Goal: Information Seeking & Learning: Learn about a topic

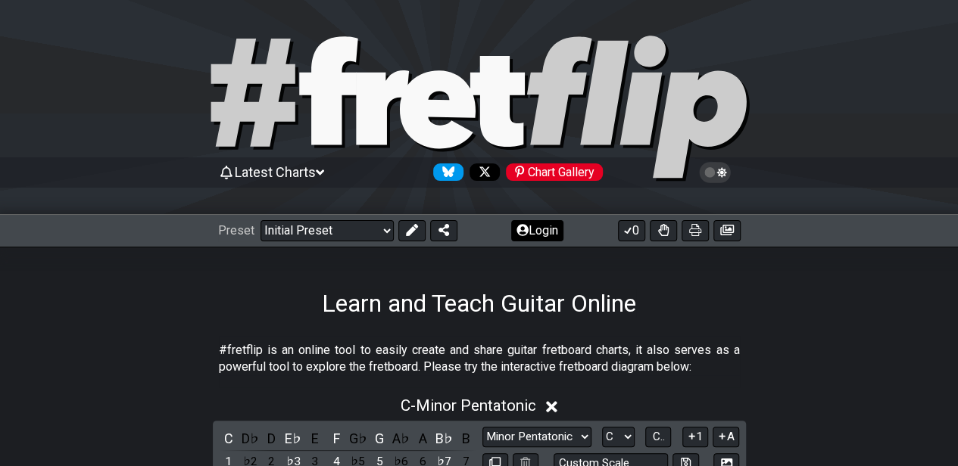
click at [548, 227] on button "Login" at bounding box center [537, 230] width 52 height 21
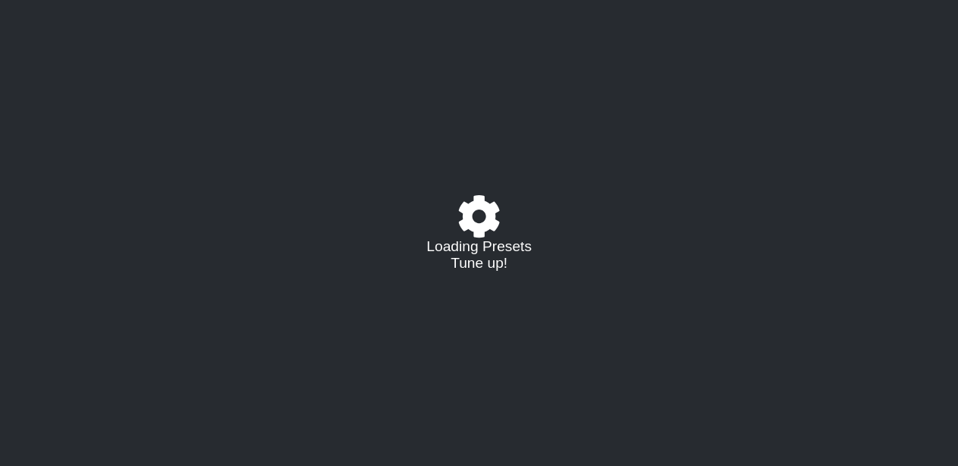
select select "C"
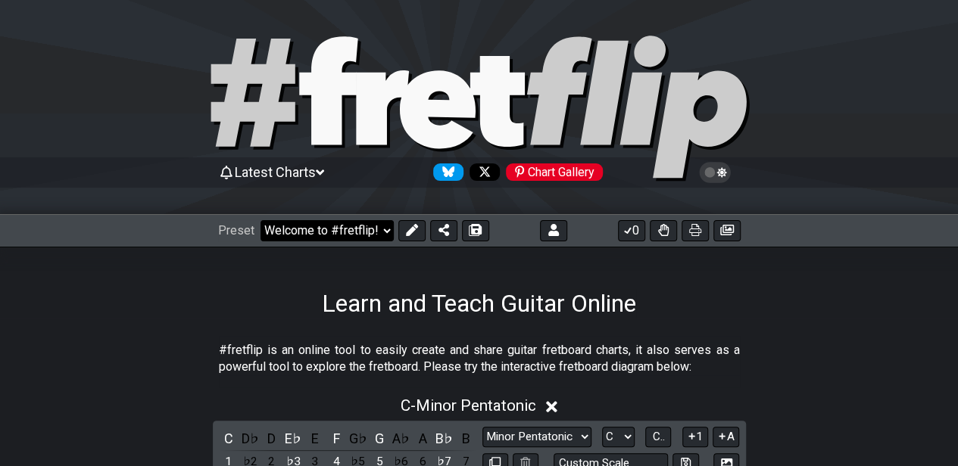
click at [354, 222] on select "Welcome to #fretflip! Initial Preset Custom Preset Minor Pentatonic Major Penta…" at bounding box center [326, 230] width 133 height 21
click at [260, 220] on select "Welcome to #fretflip! Initial Preset Custom Preset A Minor Pentatonic Minor Pen…" at bounding box center [326, 230] width 133 height 21
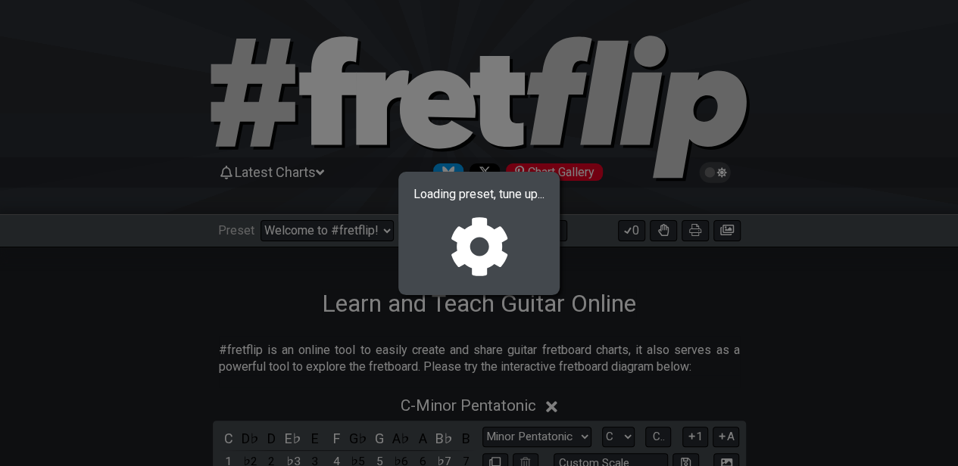
select select "/0238QYAMW"
select select "A"
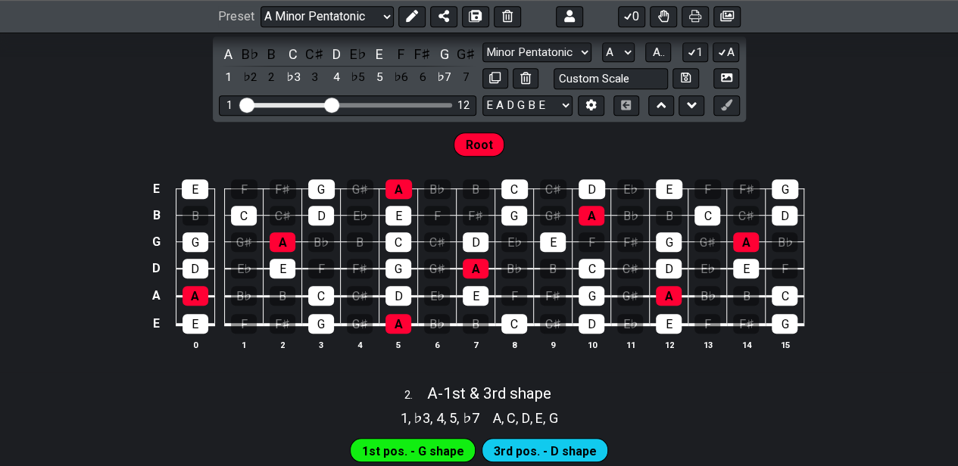
scroll to position [201, 0]
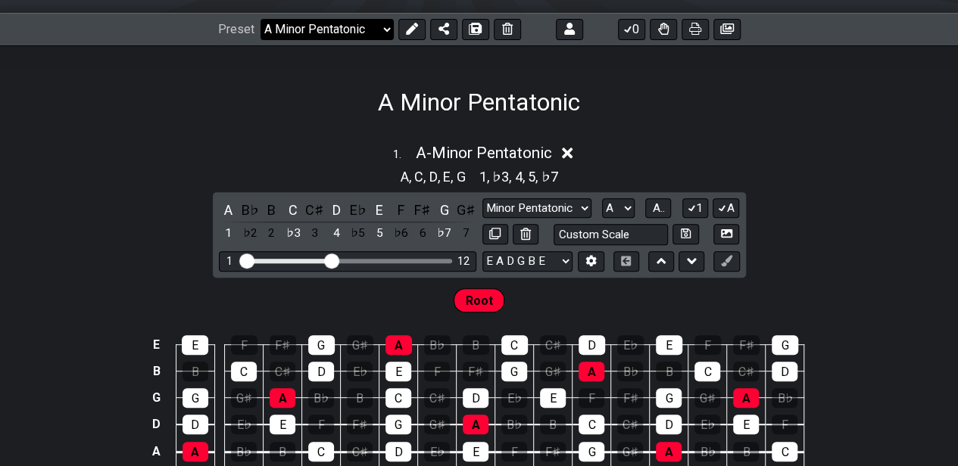
click at [382, 24] on select "Welcome to #fretflip! Initial Preset Custom Preset A Minor Pentatonic Minor Pen…" at bounding box center [326, 29] width 133 height 21
click at [260, 19] on select "Welcome to #fretflip! Initial Preset Custom Preset A Minor Pentatonic Minor Pen…" at bounding box center [326, 29] width 133 height 21
select select "/guitar-scales"
select select "C"
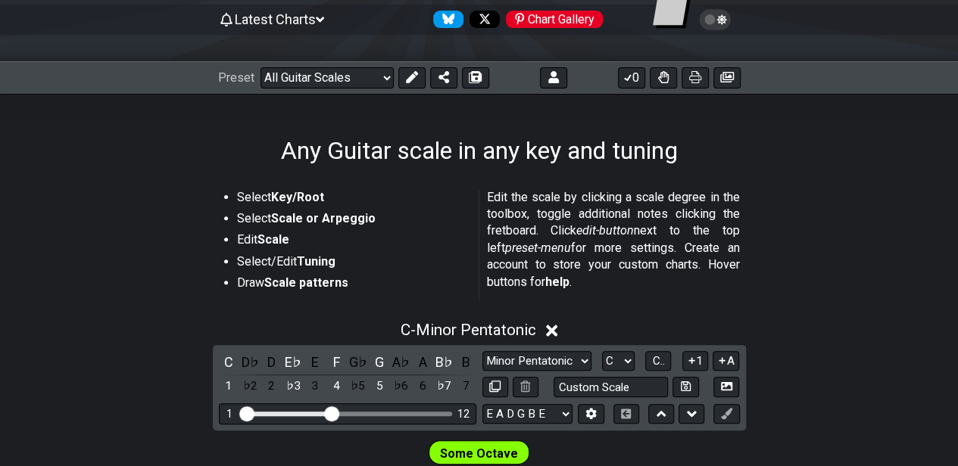
scroll to position [151, 0]
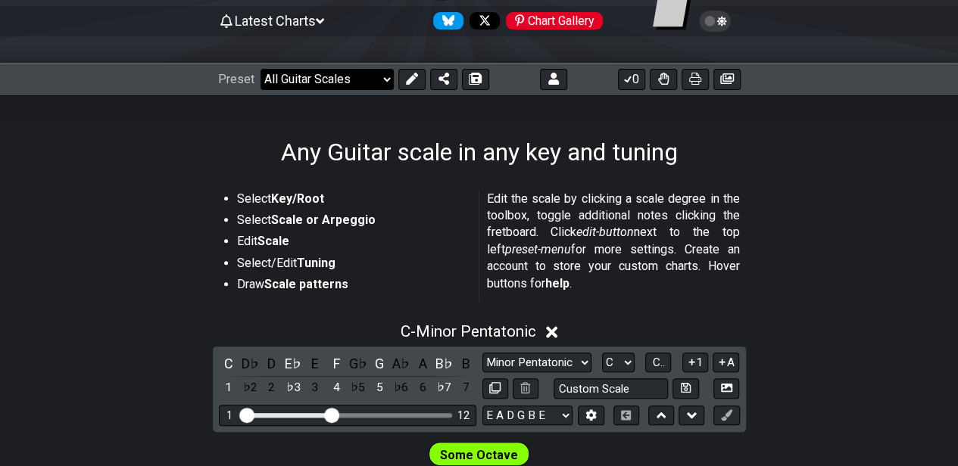
click at [350, 80] on select "Welcome to #fretflip! Initial Preset Custom Preset A Minor Pentatonic Minor Pen…" at bounding box center [326, 79] width 133 height 21
click at [260, 69] on select "Welcome to #fretflip! Initial Preset Custom Preset A Minor Pentatonic Minor Pen…" at bounding box center [326, 79] width 133 height 21
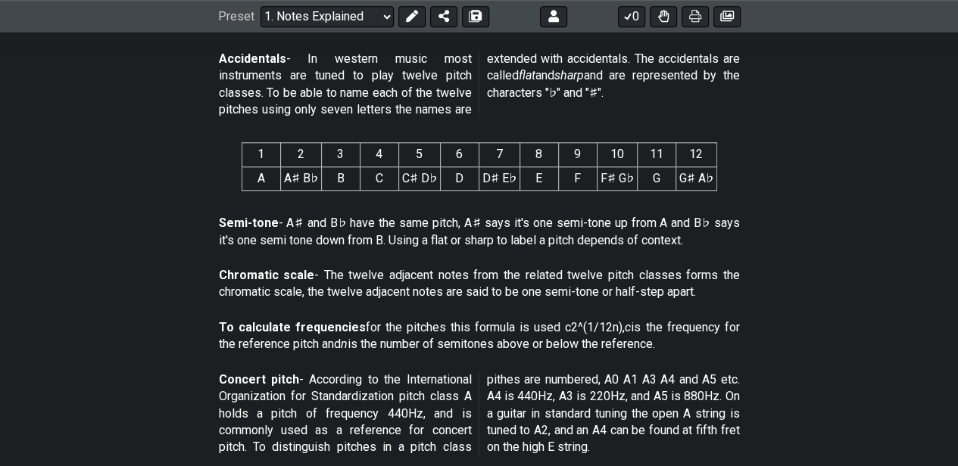
scroll to position [578, 0]
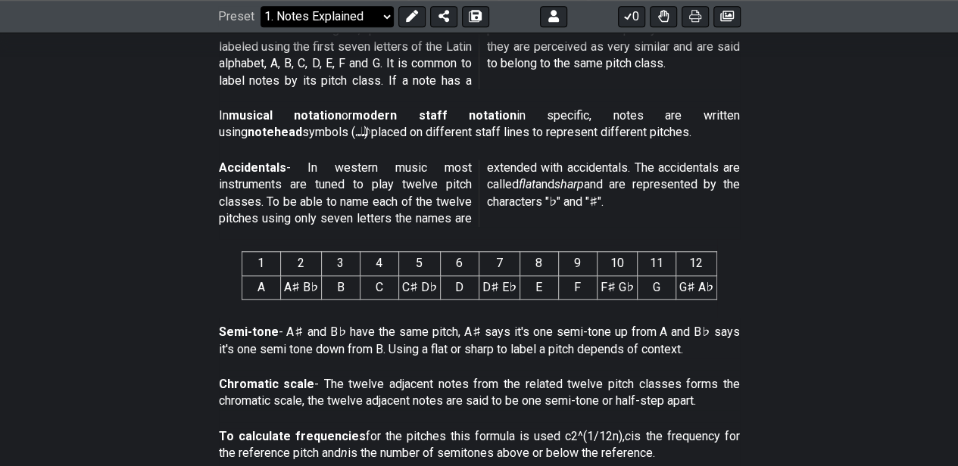
click at [372, 18] on select "Welcome to #fretflip! Initial Preset Custom Preset A Minor Pentatonic Minor Pen…" at bounding box center [326, 16] width 133 height 21
click at [260, 27] on select "Welcome to #fretflip! Initial Preset Custom Preset A Minor Pentatonic Minor Pen…" at bounding box center [326, 16] width 133 height 21
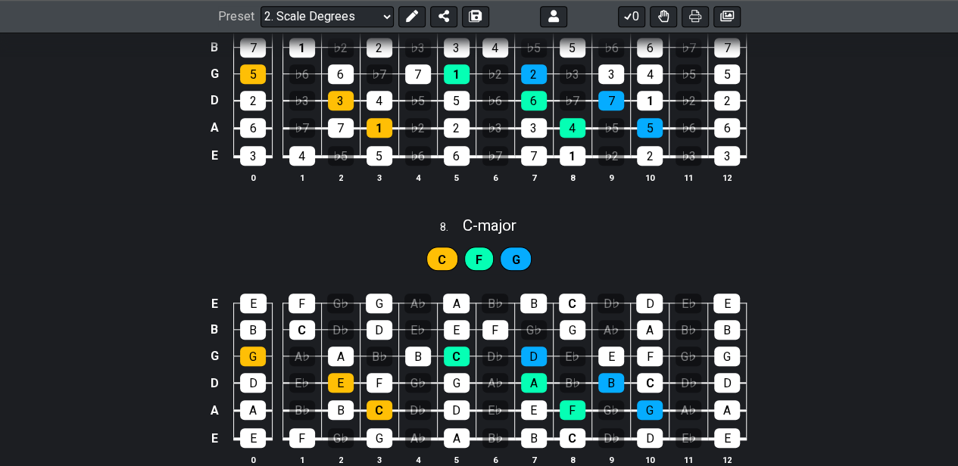
scroll to position [3398, 0]
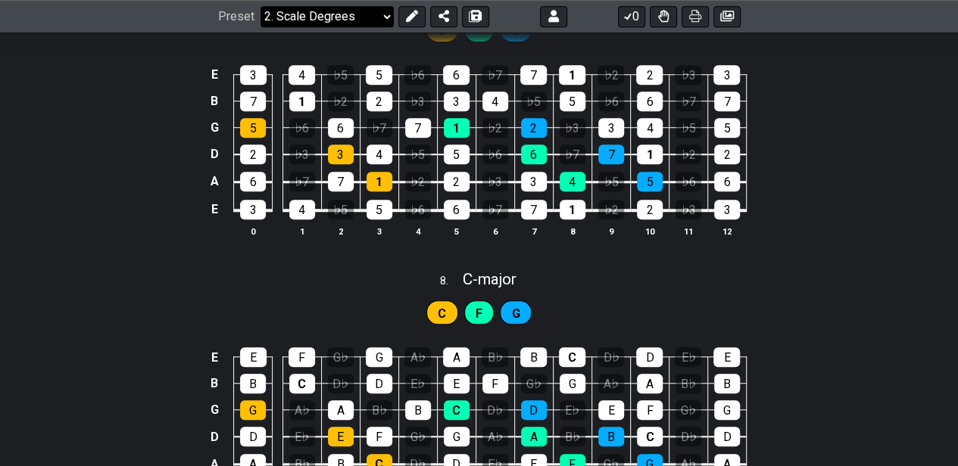
click at [354, 16] on select "Welcome to #fretflip! Initial Preset Custom Preset A Minor Pentatonic Minor Pen…" at bounding box center [326, 16] width 133 height 21
click at [260, 27] on select "Welcome to #fretflip! Initial Preset Custom Preset A Minor Pentatonic Minor Pen…" at bounding box center [326, 16] width 133 height 21
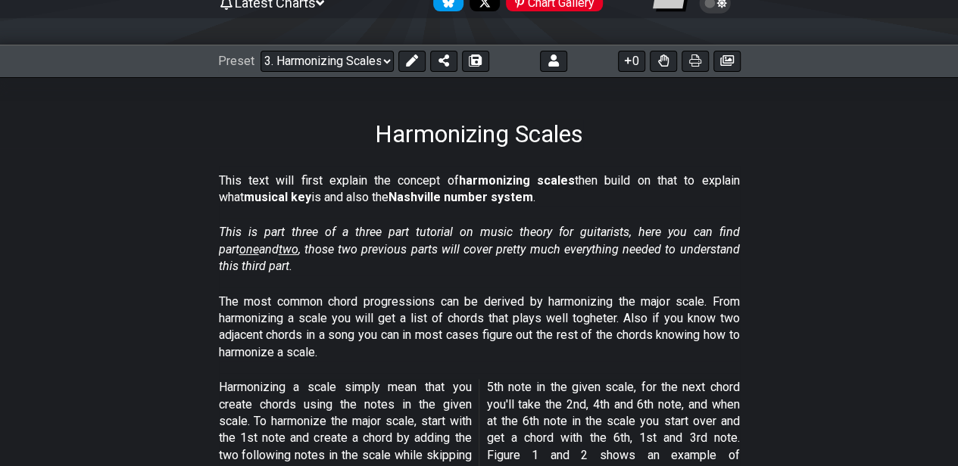
scroll to position [170, 0]
click at [312, 58] on select "Welcome to #fretflip! Initial Preset Custom Preset A Minor Pentatonic Minor Pen…" at bounding box center [326, 61] width 133 height 21
click at [260, 51] on select "Welcome to #fretflip! Initial Preset Custom Preset A Minor Pentatonic Minor Pen…" at bounding box center [326, 61] width 133 height 21
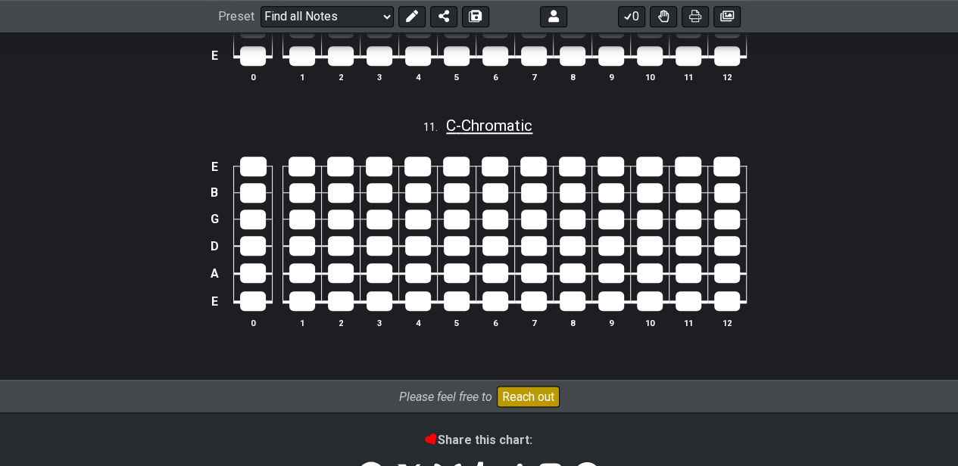
scroll to position [3448, 0]
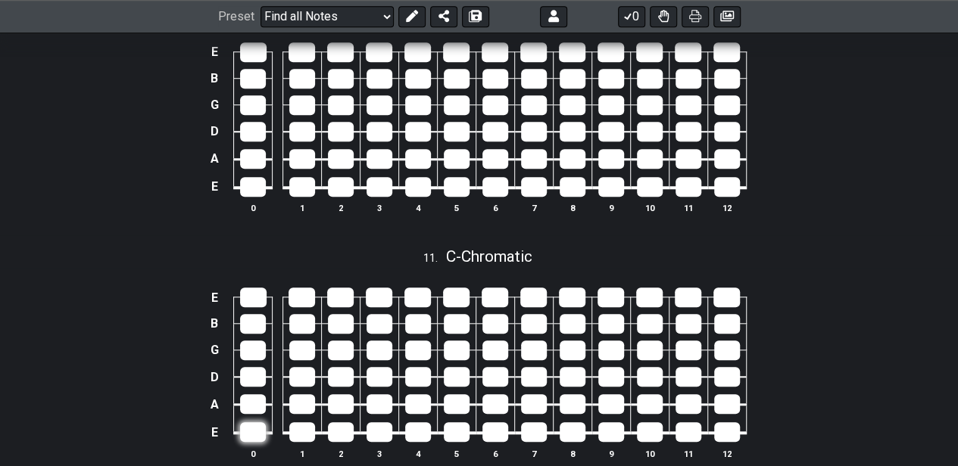
click at [258, 422] on div at bounding box center [253, 432] width 26 height 20
click at [313, 422] on div at bounding box center [302, 432] width 26 height 20
click at [267, 419] on td at bounding box center [253, 419] width 39 height 29
click at [307, 422] on div at bounding box center [302, 432] width 26 height 20
click at [254, 422] on div at bounding box center [253, 432] width 26 height 20
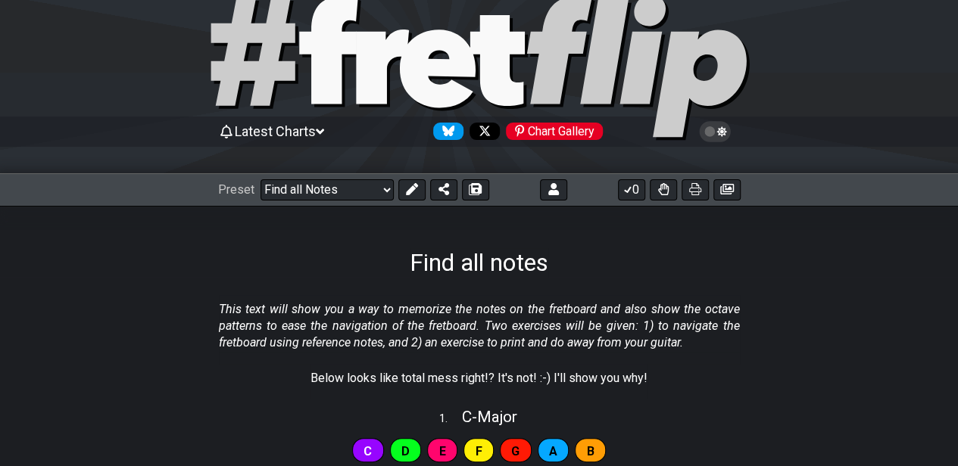
scroll to position [50, 0]
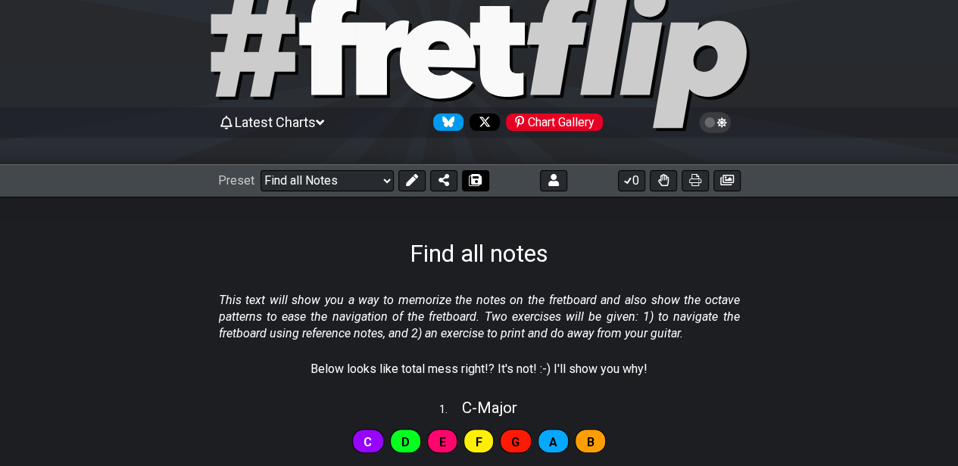
click at [470, 181] on icon at bounding box center [475, 180] width 11 height 12
select select "/024QCAGVT"
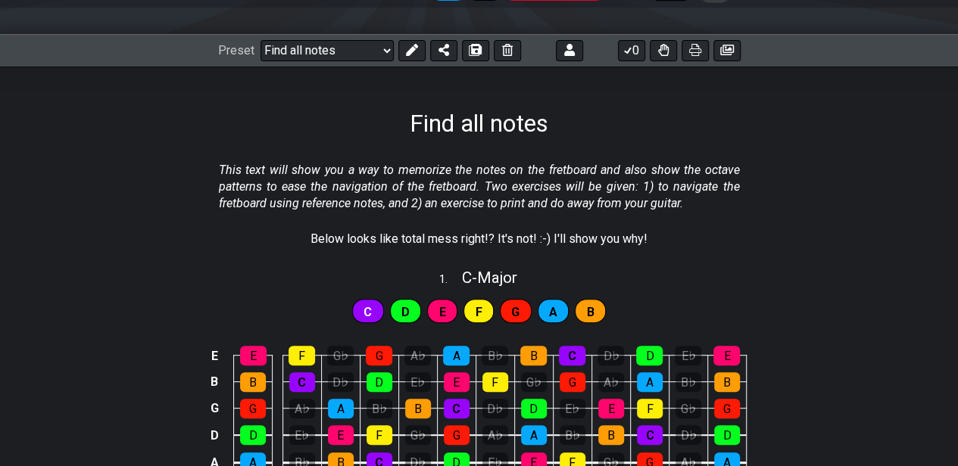
scroll to position [151, 0]
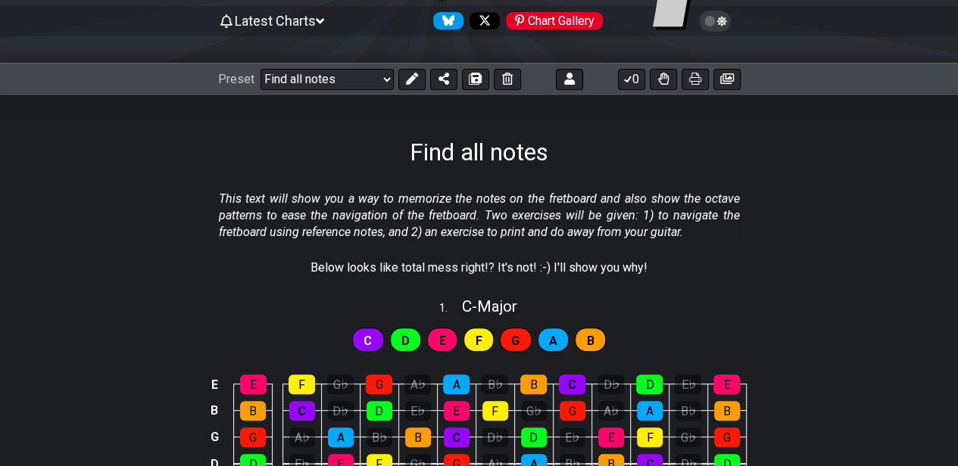
click at [617, 265] on p "Below looks like total mess right!? It's not! :-) I'll show you why!" at bounding box center [478, 268] width 337 height 17
click at [413, 80] on icon at bounding box center [412, 79] width 12 height 12
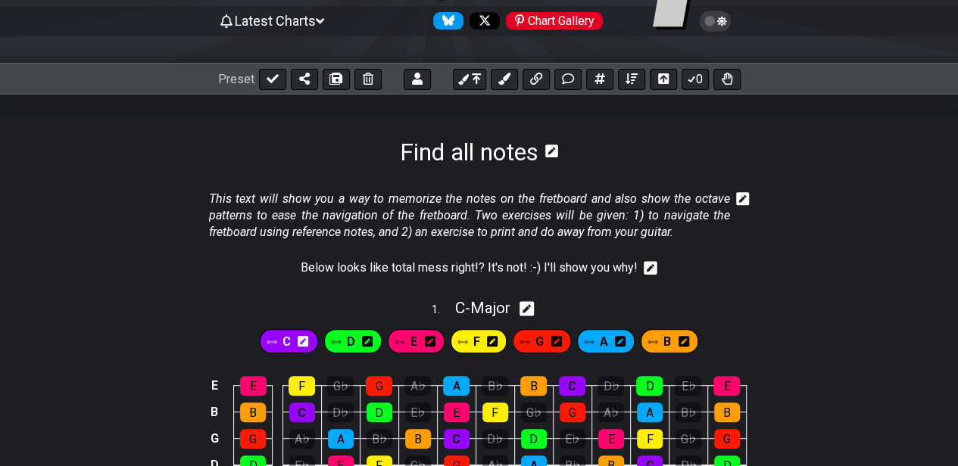
click at [650, 266] on icon at bounding box center [650, 267] width 14 height 15
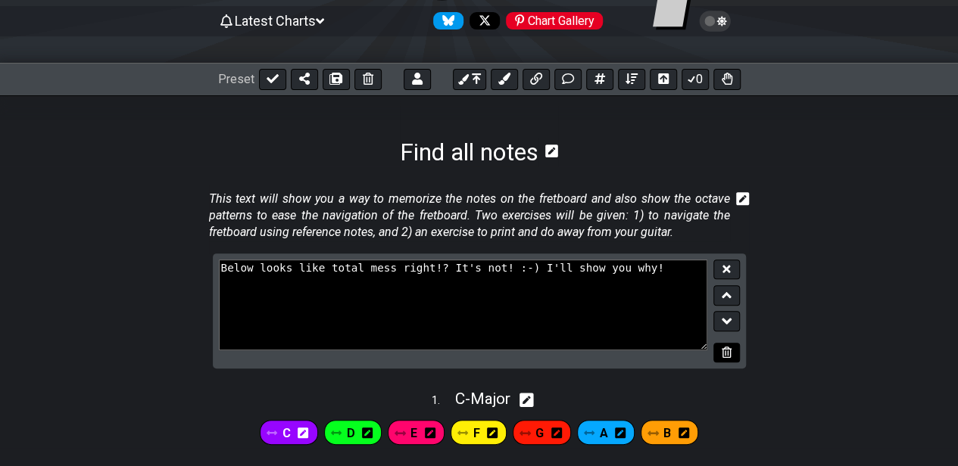
click at [724, 348] on icon at bounding box center [726, 352] width 10 height 11
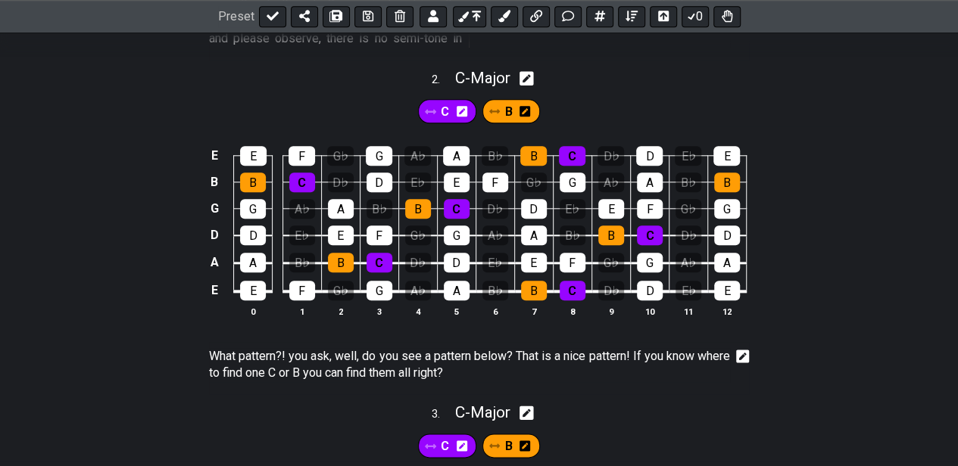
scroll to position [656, 0]
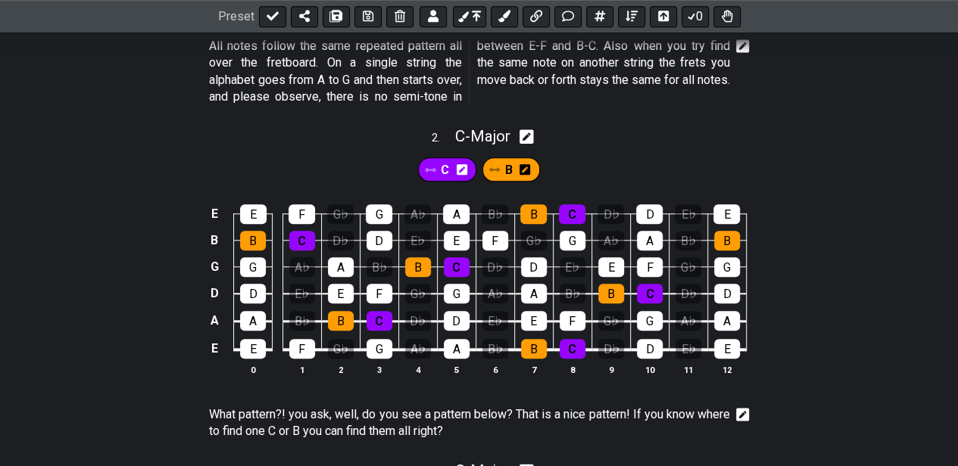
click at [533, 132] on icon at bounding box center [526, 137] width 14 height 16
select select "C"
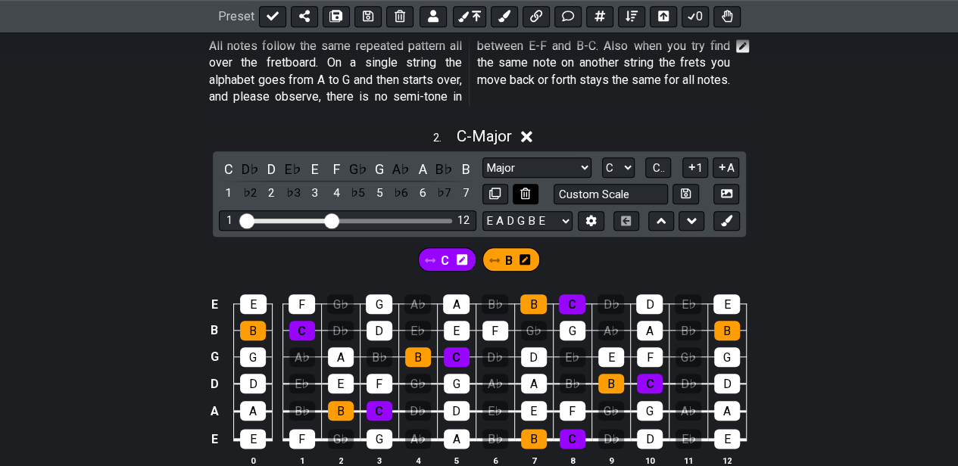
click at [533, 192] on button at bounding box center [525, 194] width 26 height 20
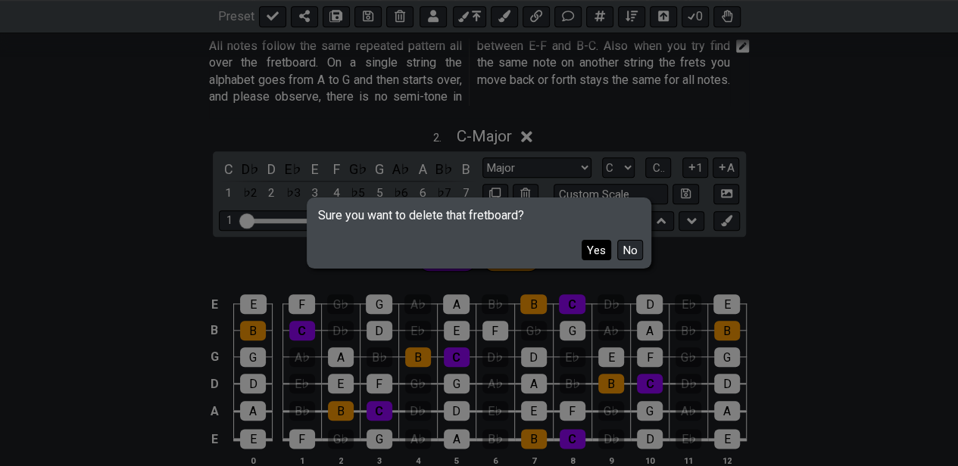
click at [598, 244] on button "Yes" at bounding box center [596, 250] width 30 height 20
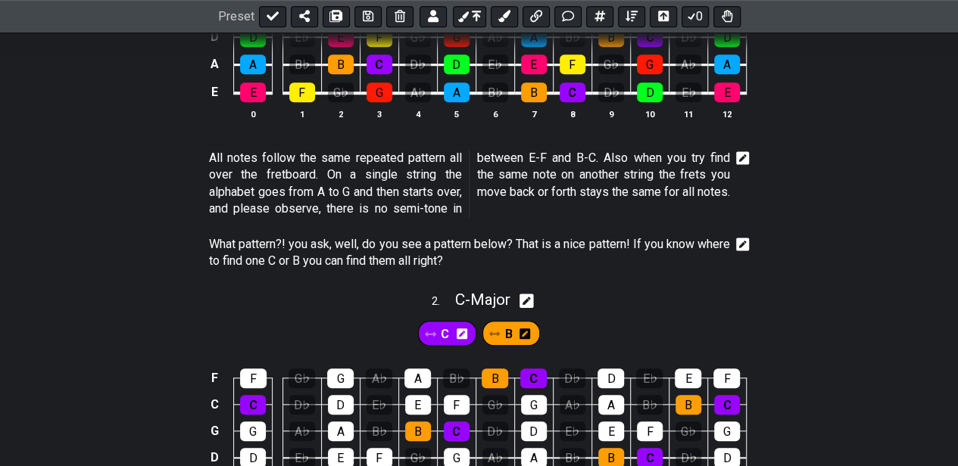
scroll to position [504, 0]
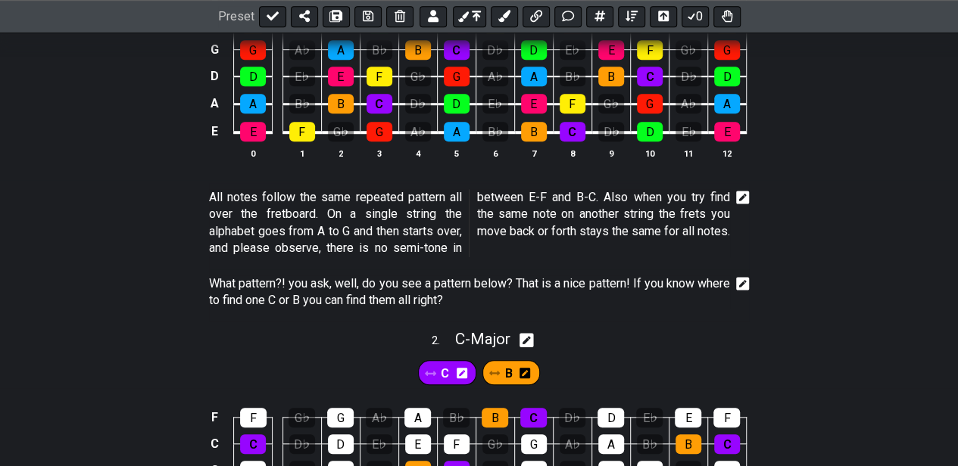
click at [740, 194] on icon at bounding box center [743, 199] width 14 height 14
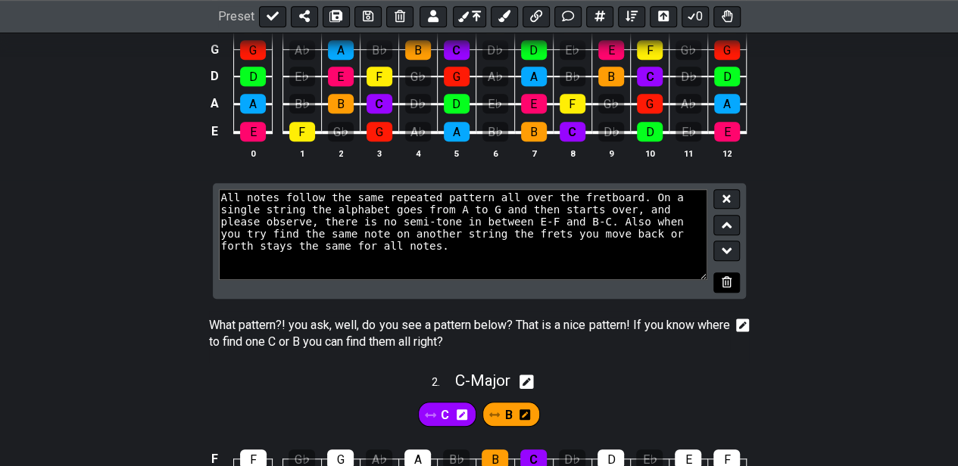
click at [728, 278] on icon at bounding box center [726, 281] width 10 height 11
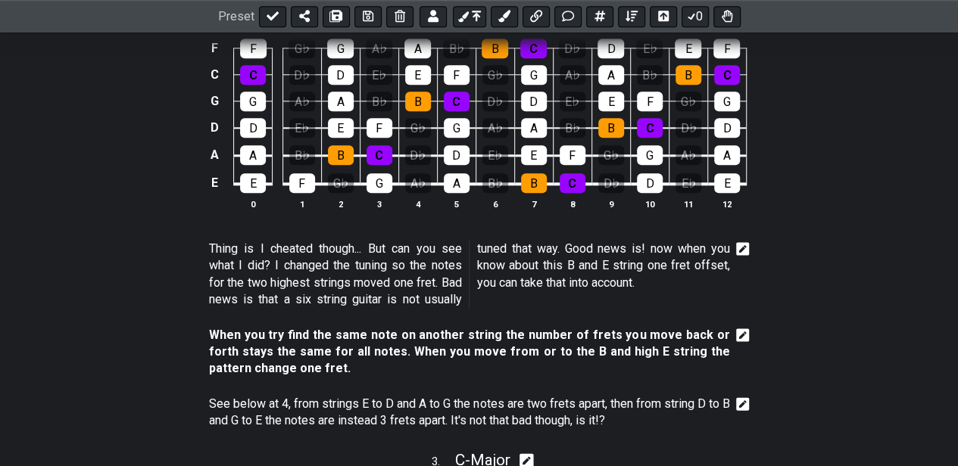
scroll to position [807, 0]
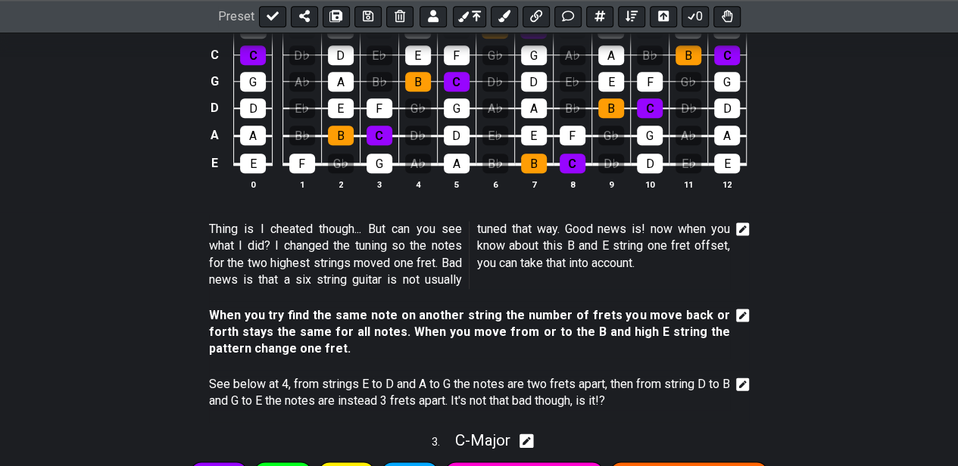
click at [743, 226] on icon at bounding box center [743, 229] width 14 height 15
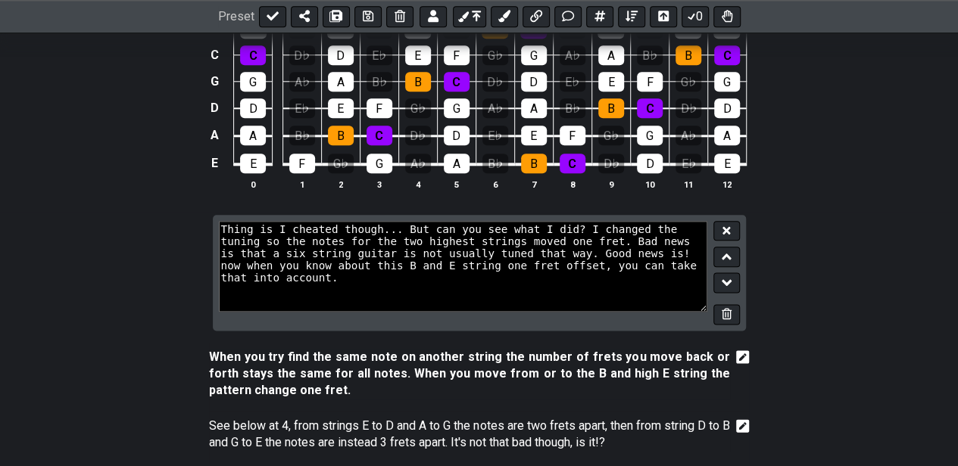
click at [736, 310] on button at bounding box center [726, 314] width 26 height 20
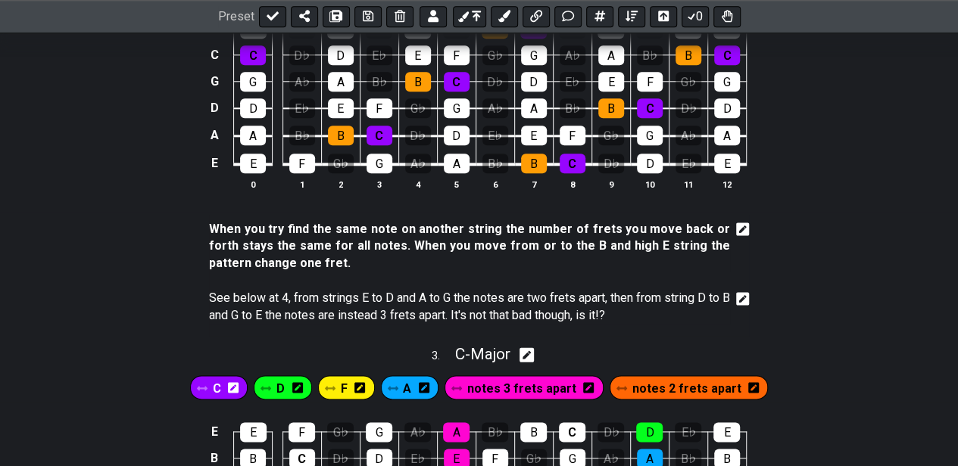
click at [743, 224] on icon at bounding box center [743, 230] width 14 height 14
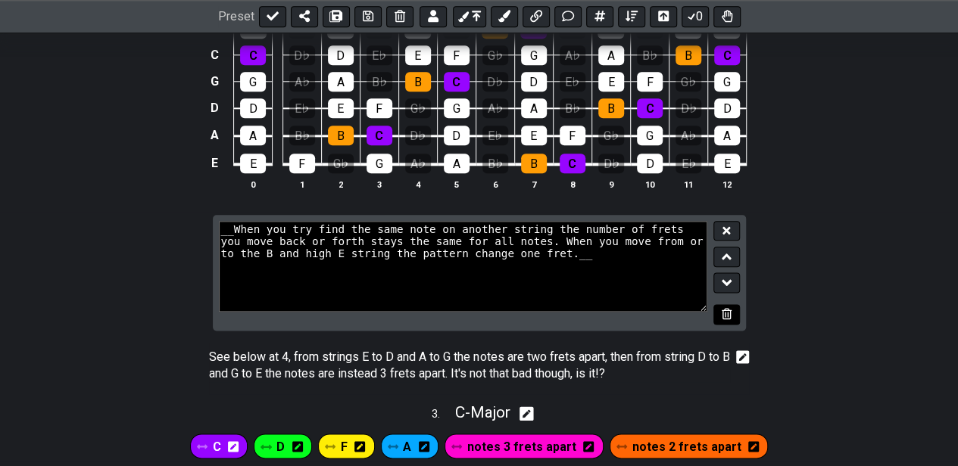
click at [734, 311] on button at bounding box center [726, 314] width 26 height 20
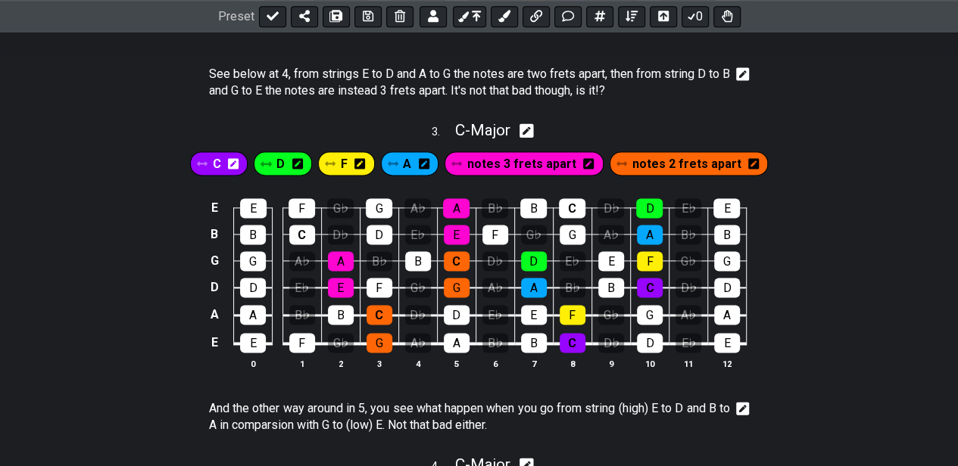
scroll to position [958, 0]
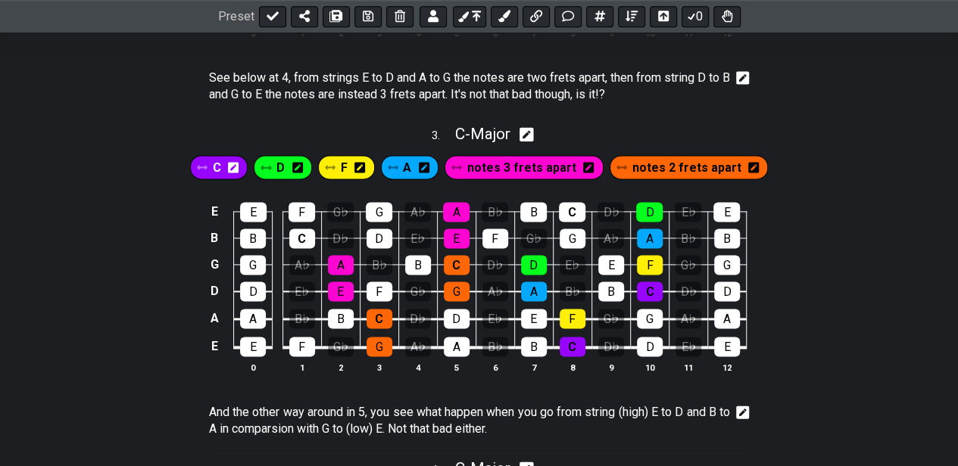
click at [532, 129] on icon at bounding box center [526, 134] width 14 height 16
select select "C"
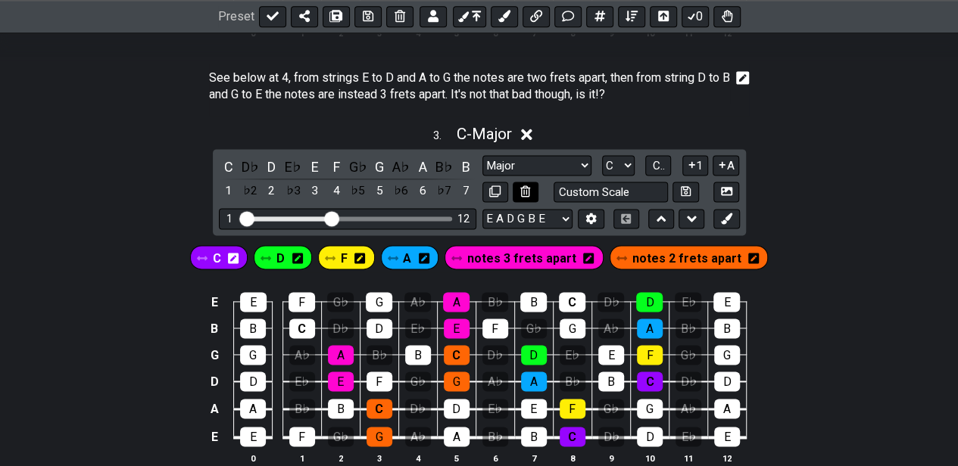
click at [530, 185] on button at bounding box center [525, 192] width 26 height 20
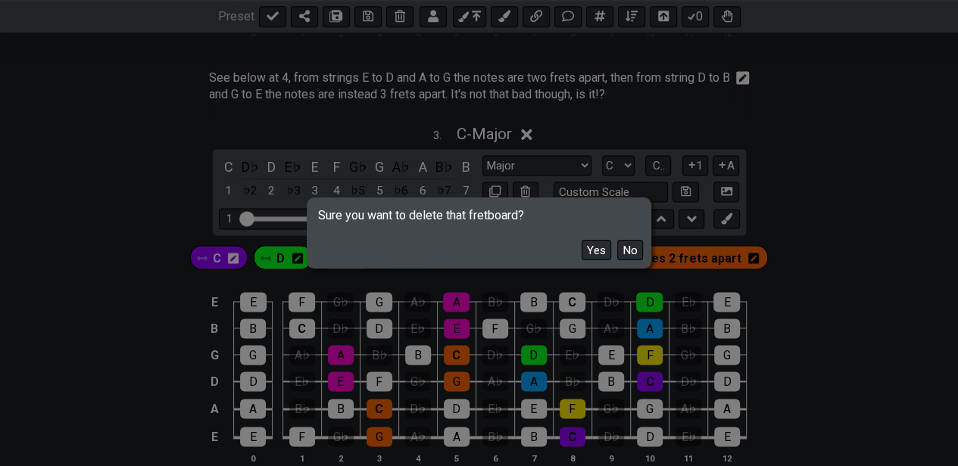
drag, startPoint x: 593, startPoint y: 257, endPoint x: 601, endPoint y: 244, distance: 15.6
click at [594, 257] on button "Yes" at bounding box center [596, 250] width 30 height 20
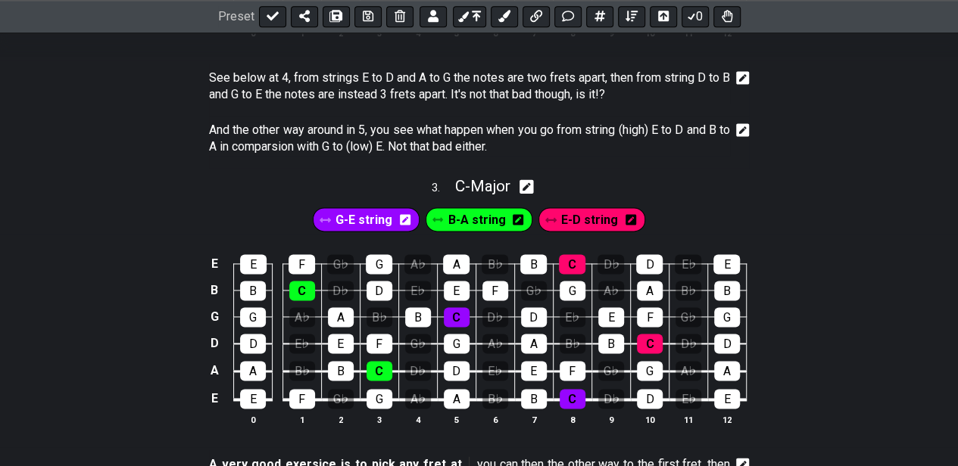
click at [746, 78] on icon at bounding box center [743, 79] width 14 height 14
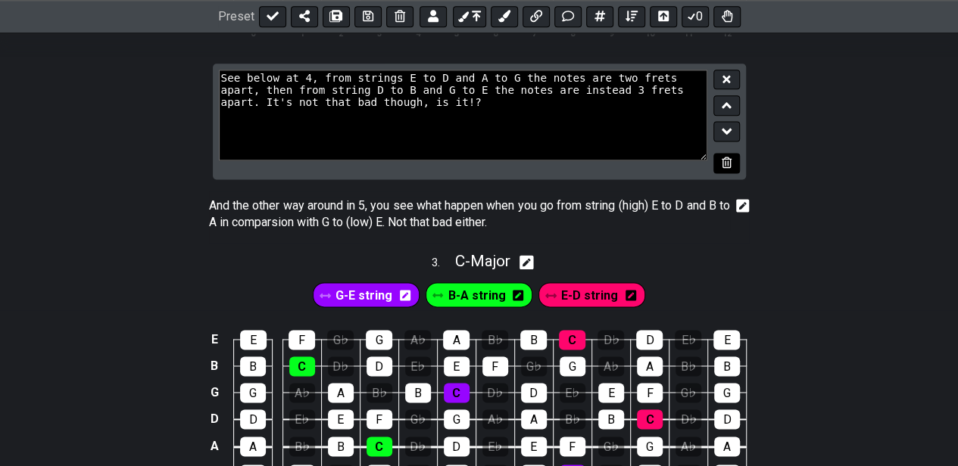
click at [730, 160] on icon at bounding box center [726, 162] width 10 height 11
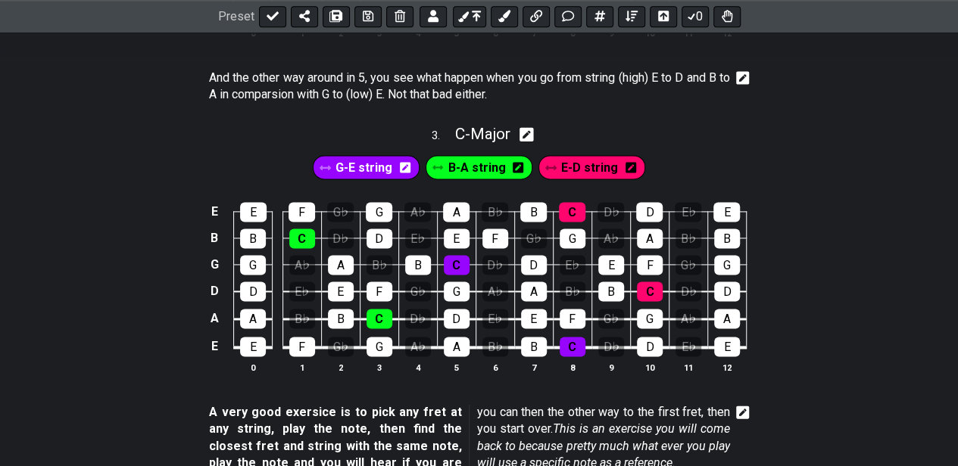
click at [534, 130] on icon at bounding box center [526, 134] width 14 height 14
select select "C"
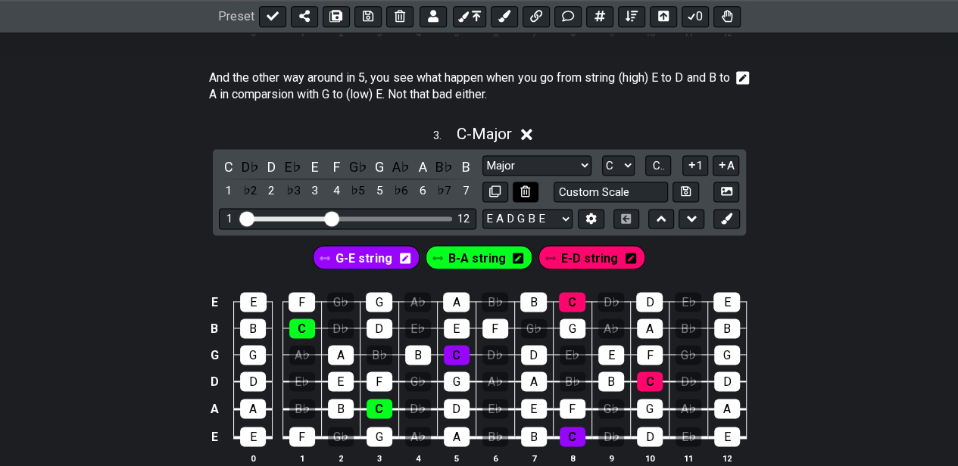
click at [523, 185] on icon at bounding box center [525, 190] width 10 height 11
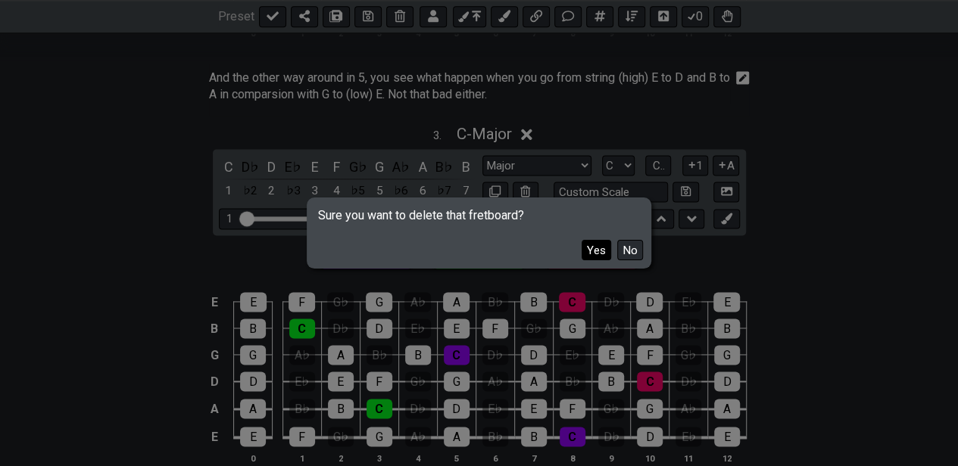
drag, startPoint x: 601, startPoint y: 251, endPoint x: 698, endPoint y: 88, distance: 189.4
click at [603, 250] on button "Yes" at bounding box center [596, 250] width 30 height 20
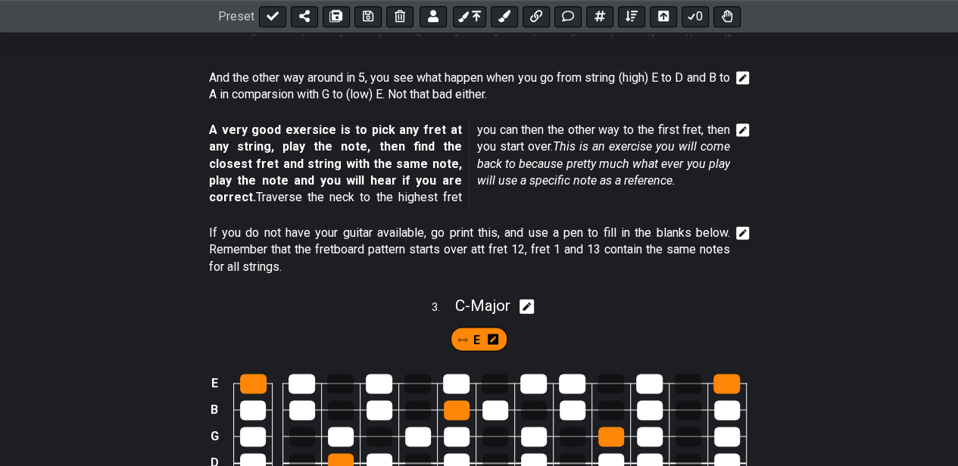
click at [736, 70] on icon at bounding box center [743, 79] width 14 height 18
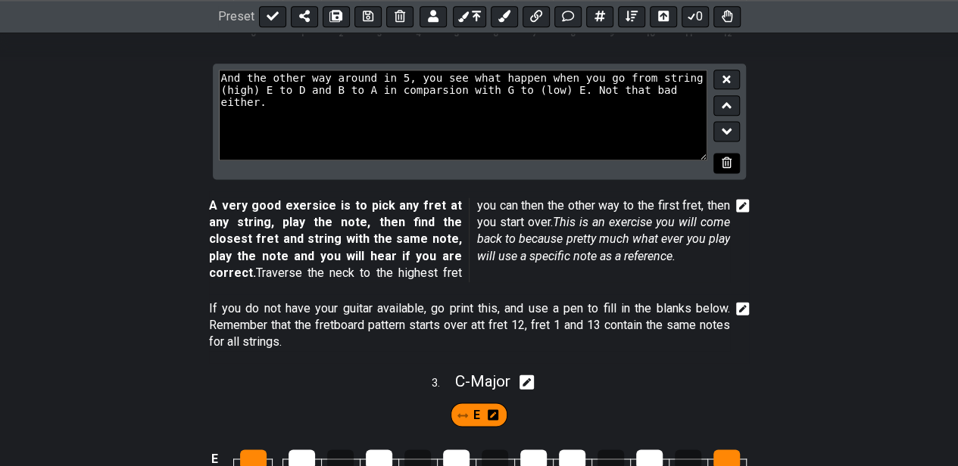
click at [730, 157] on icon at bounding box center [726, 162] width 10 height 11
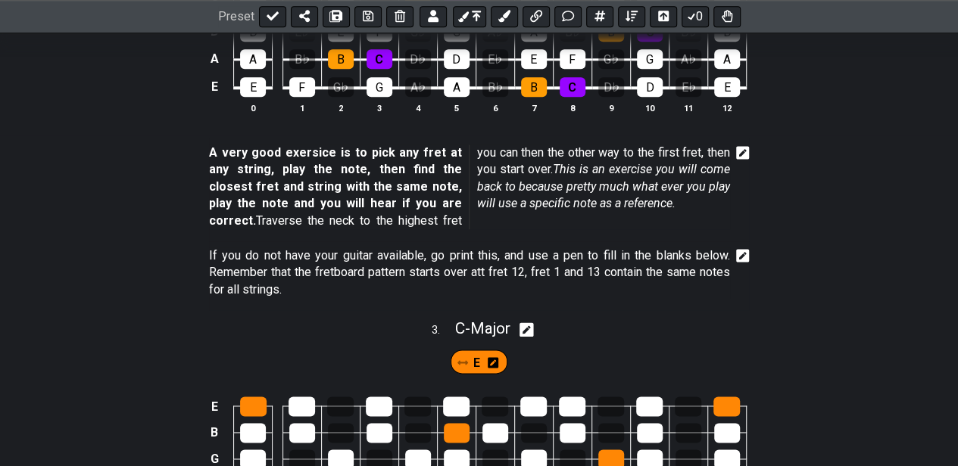
scroll to position [908, 0]
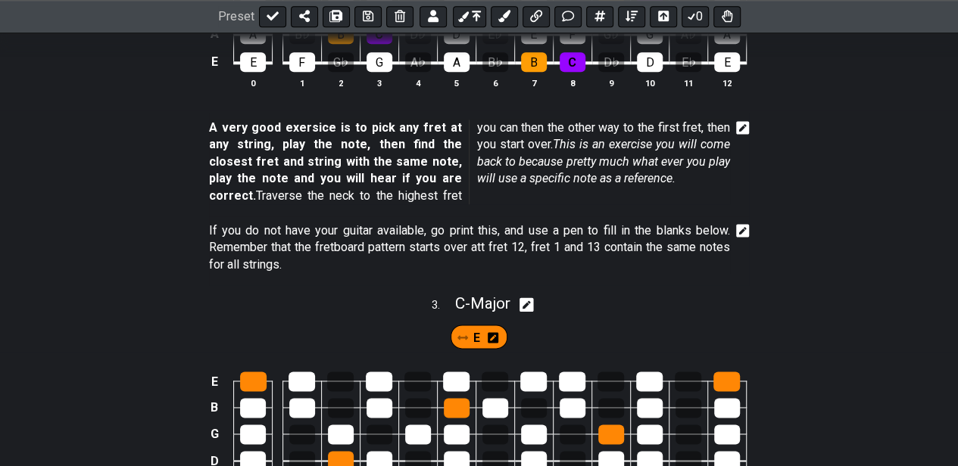
click at [743, 132] on icon at bounding box center [743, 129] width 14 height 14
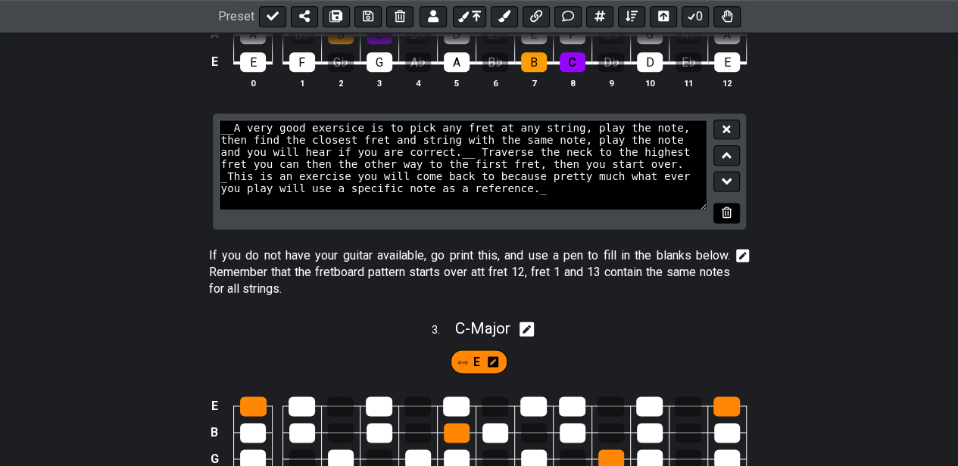
click at [730, 212] on icon at bounding box center [726, 212] width 10 height 11
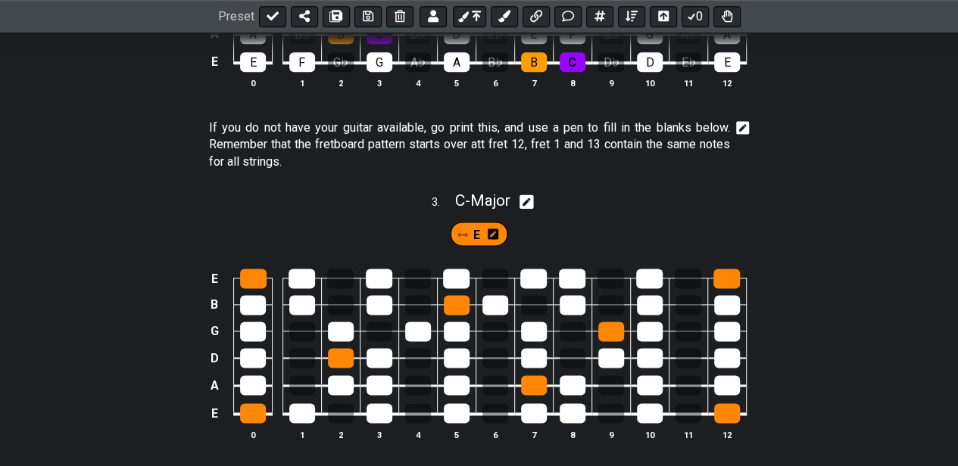
click at [740, 129] on icon at bounding box center [743, 127] width 14 height 15
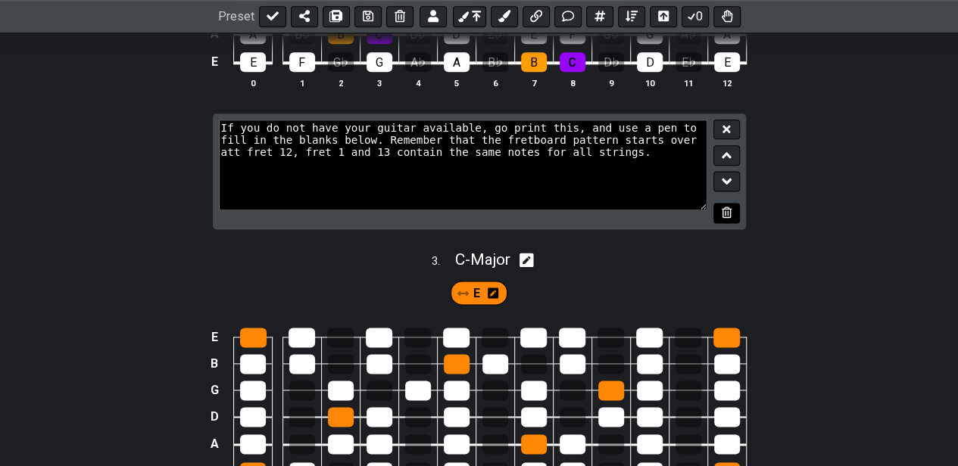
click at [730, 207] on icon at bounding box center [726, 212] width 10 height 11
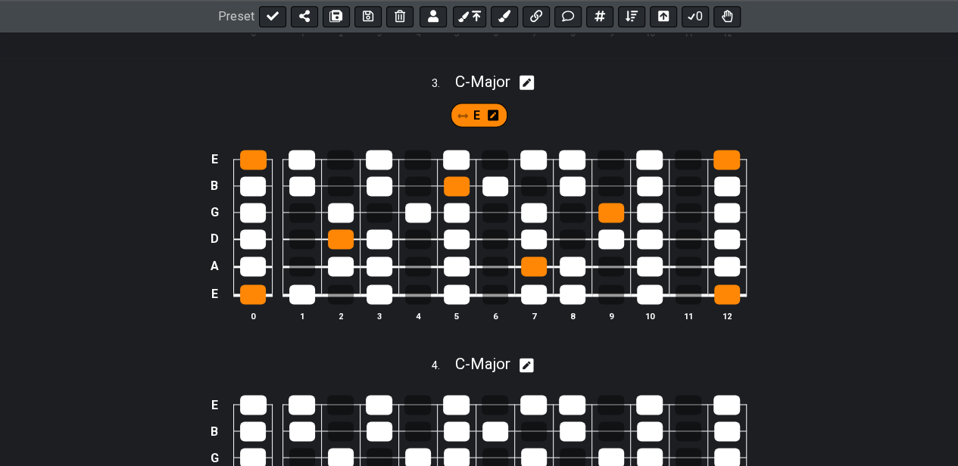
scroll to position [958, 0]
click at [532, 360] on icon at bounding box center [526, 365] width 14 height 16
select select "C"
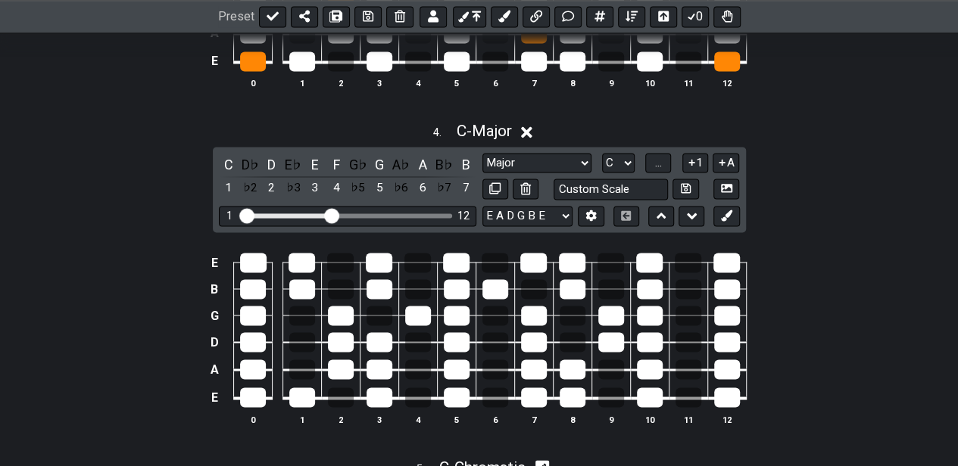
scroll to position [1211, 0]
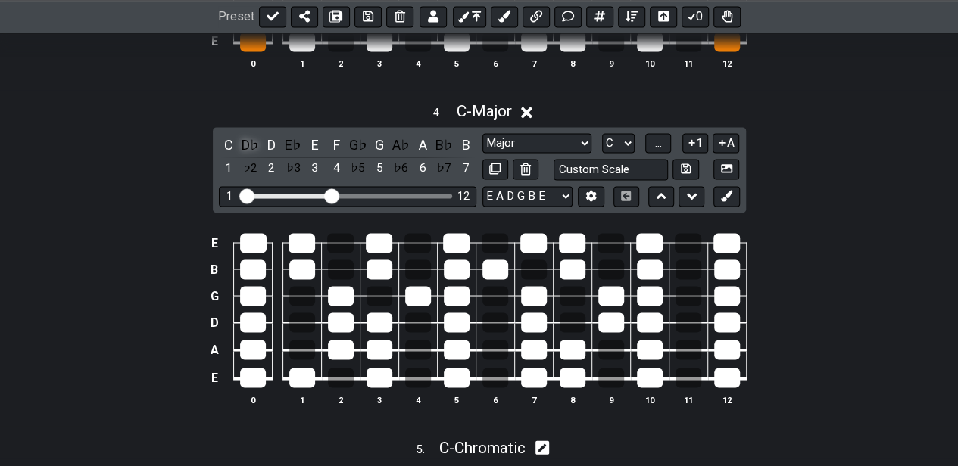
click at [251, 136] on div "D♭" at bounding box center [250, 145] width 20 height 20
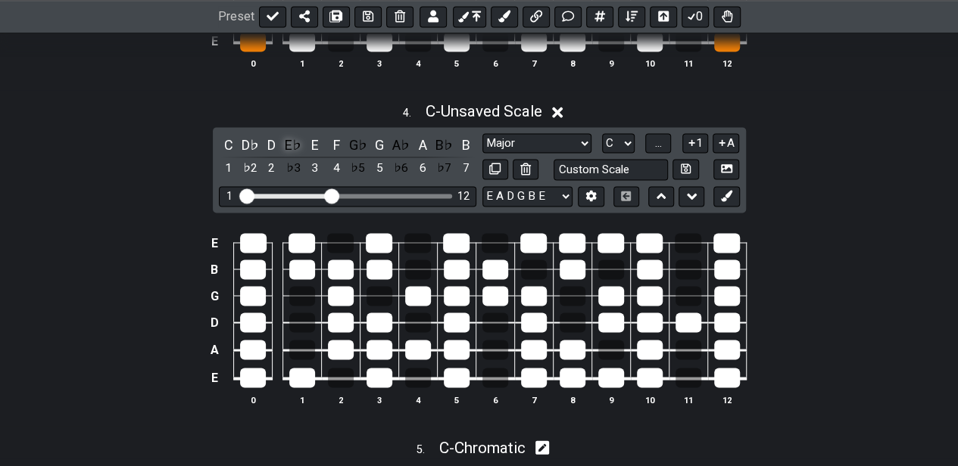
click at [293, 137] on div "E♭" at bounding box center [293, 145] width 20 height 20
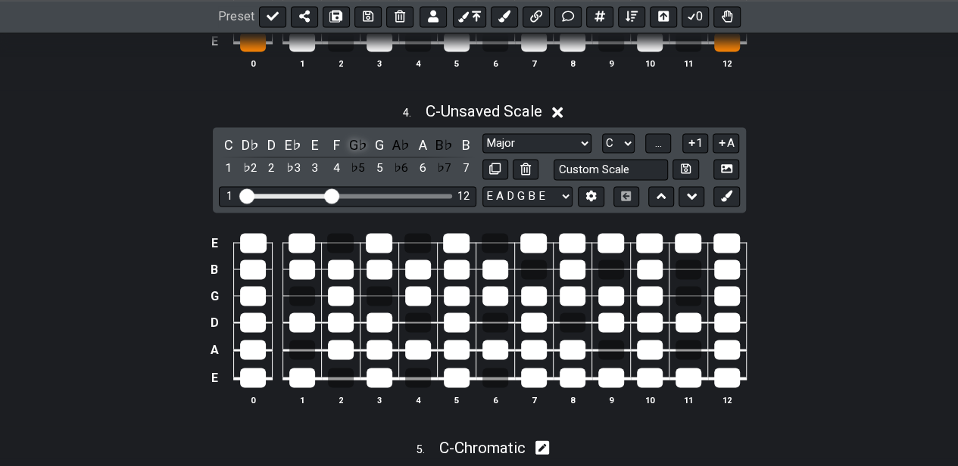
click at [354, 141] on div "G♭" at bounding box center [358, 145] width 20 height 20
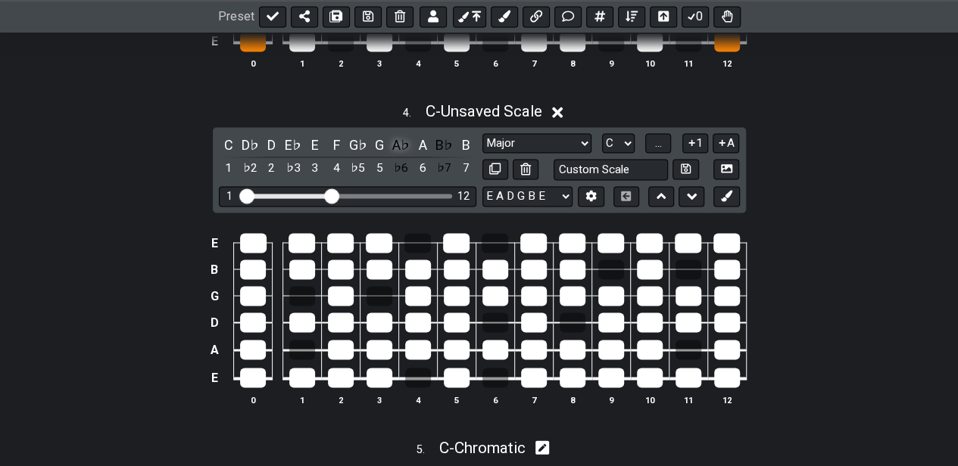
click at [403, 141] on div "A♭" at bounding box center [401, 145] width 20 height 20
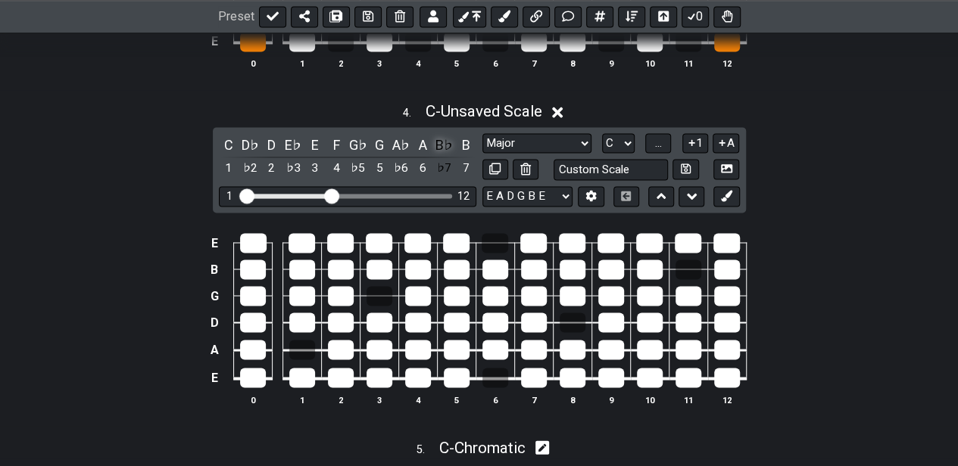
click at [445, 139] on div "B♭" at bounding box center [445, 145] width 20 height 20
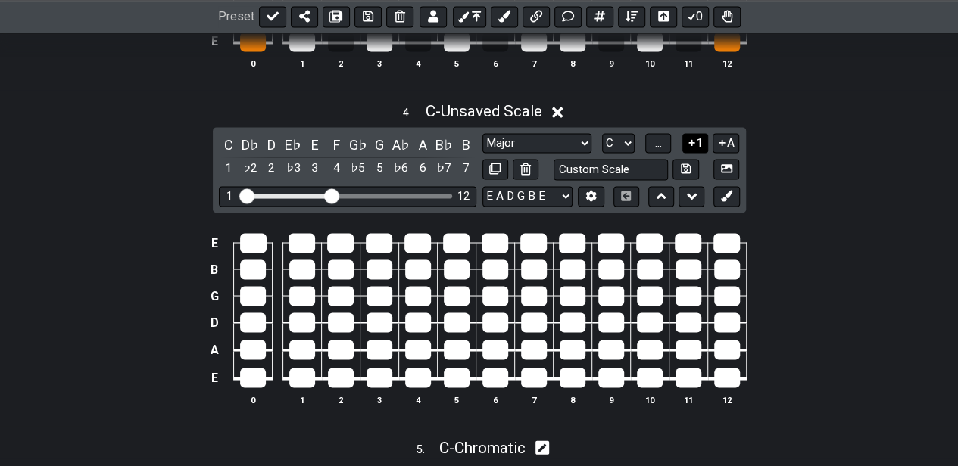
click at [702, 136] on button "1" at bounding box center [695, 143] width 26 height 20
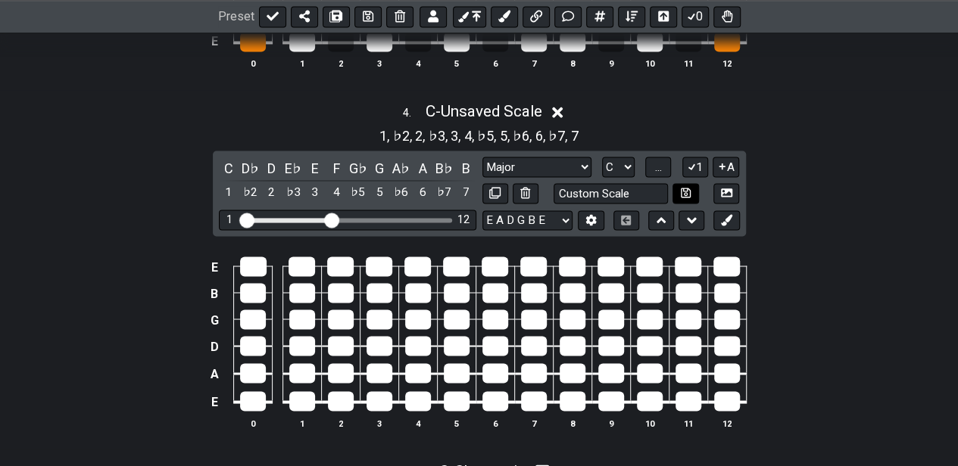
click at [691, 160] on icon at bounding box center [691, 165] width 14 height 11
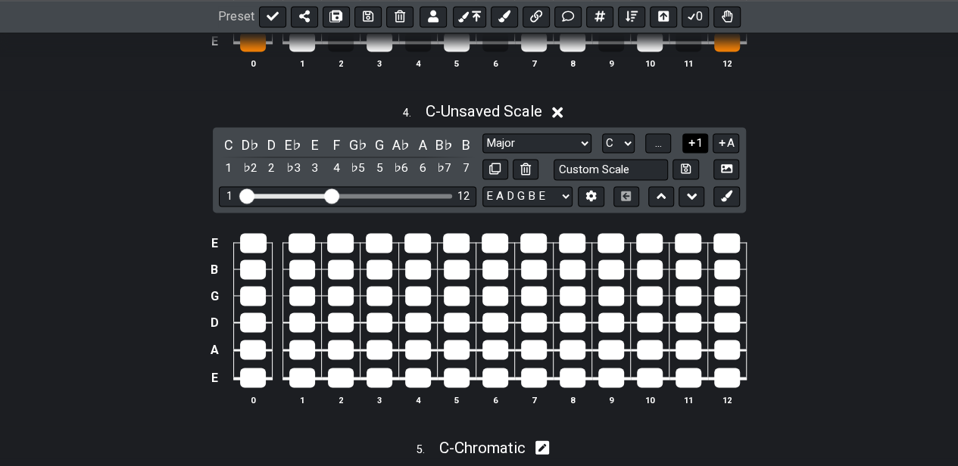
click at [696, 139] on icon at bounding box center [691, 142] width 14 height 11
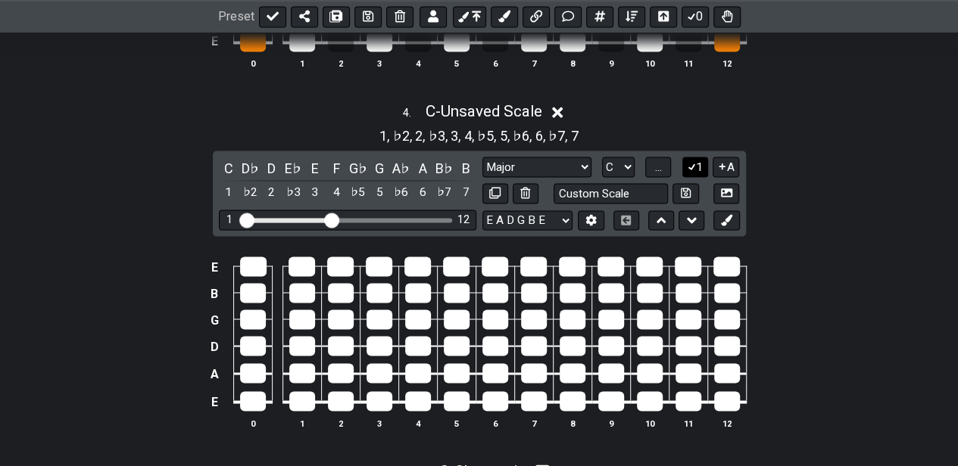
click at [701, 164] on button "1" at bounding box center [695, 167] width 26 height 20
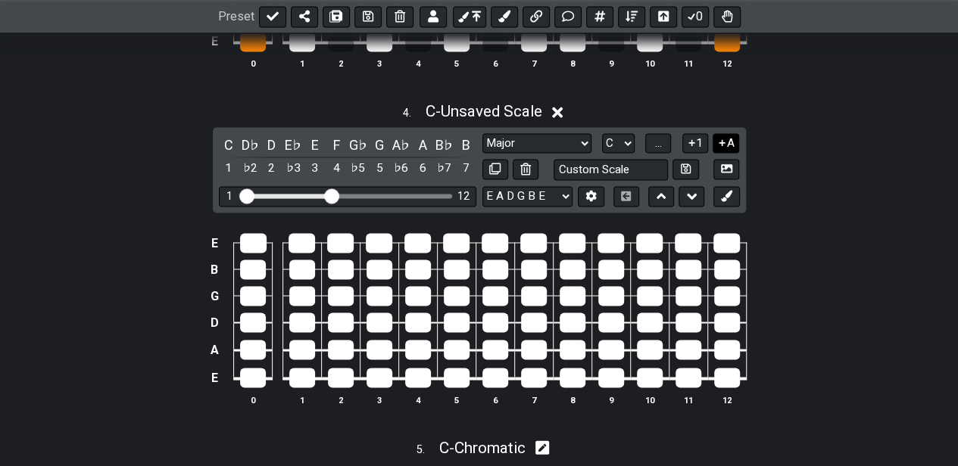
click at [729, 136] on button "A" at bounding box center [725, 143] width 26 height 20
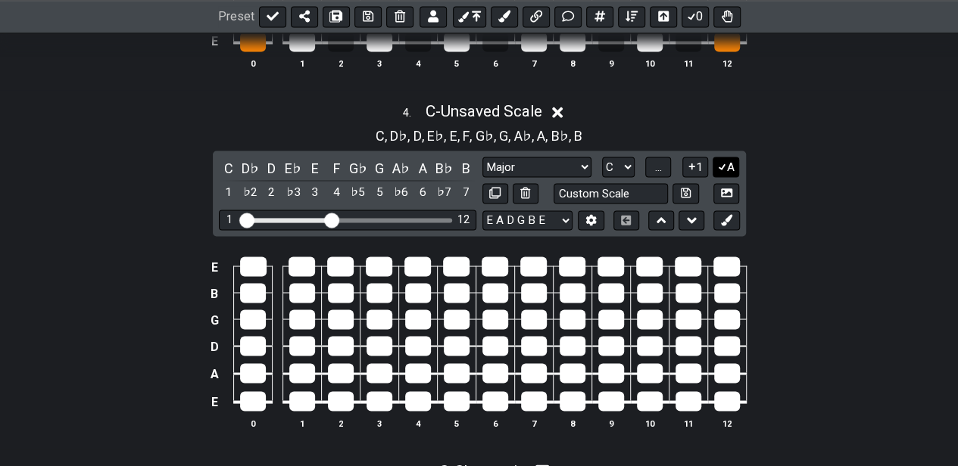
click at [732, 159] on button "A" at bounding box center [725, 167] width 26 height 20
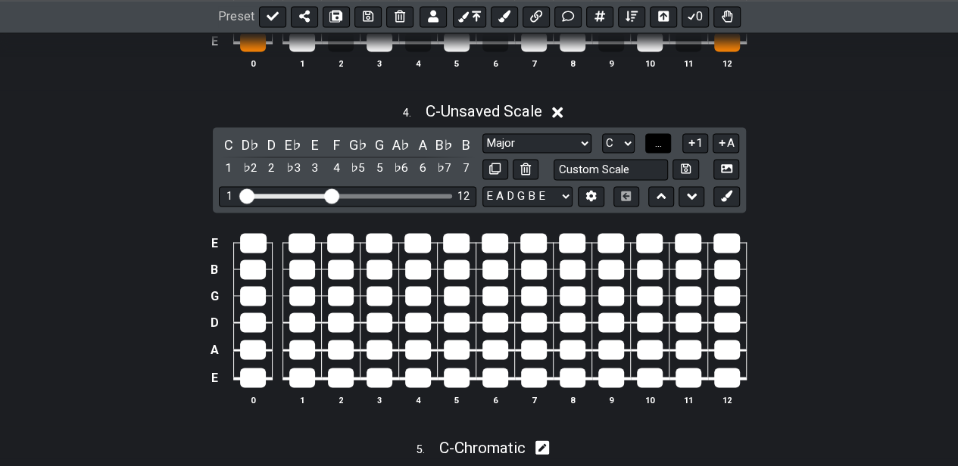
click at [661, 142] on span "..." at bounding box center [658, 143] width 7 height 14
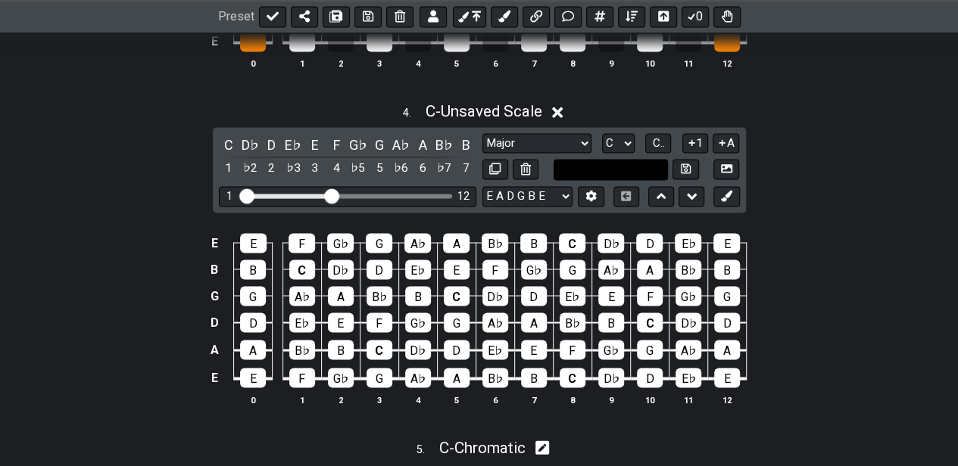
click at [632, 163] on input "text" at bounding box center [610, 169] width 115 height 20
type input "F"
type input "Full Fretboard"
click at [689, 164] on icon at bounding box center [686, 168] width 10 height 11
click at [619, 140] on select "A♭ A A♯ B♭ B C C♯ D♭ D D♯ E♭ E F F♯ G♭ G G♯" at bounding box center [618, 143] width 33 height 20
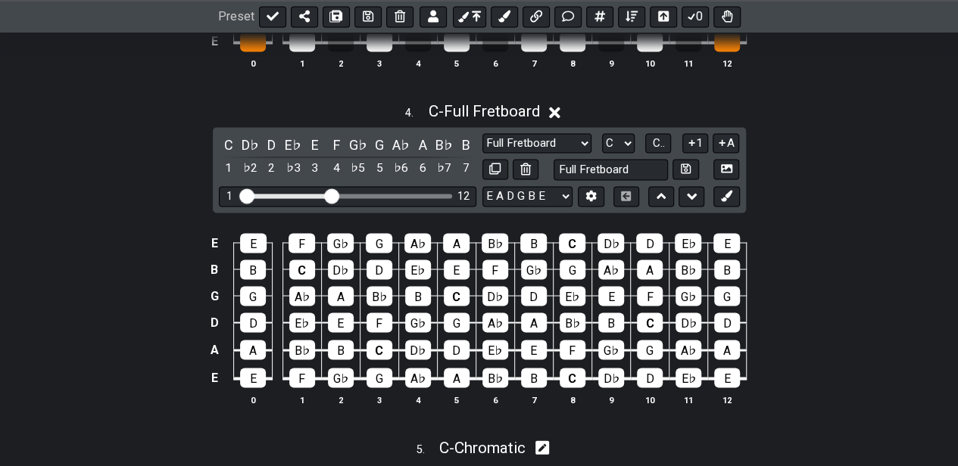
click at [852, 176] on div "4 . C - Full Fretboard C D♭ D E♭ E F G♭ G A♭ A B♭ B 1 ♭2 2 ♭3 3 4 ♭5 5 ♭6 6 ♭7 …" at bounding box center [479, 259] width 958 height 333
click at [724, 164] on icon at bounding box center [726, 168] width 11 height 8
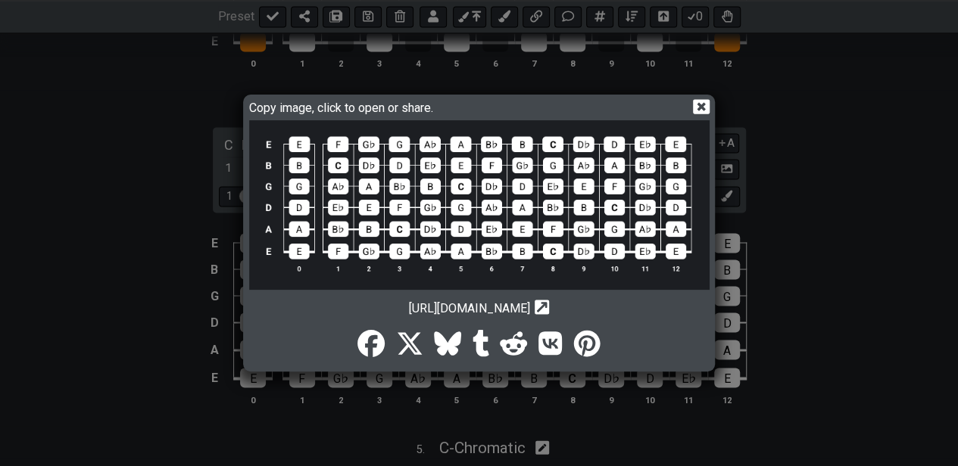
click at [543, 229] on img at bounding box center [479, 205] width 460 height 170
click at [549, 307] on icon "Copy url to clipboard" at bounding box center [541, 307] width 14 height 16
click at [694, 106] on icon at bounding box center [701, 107] width 16 height 14
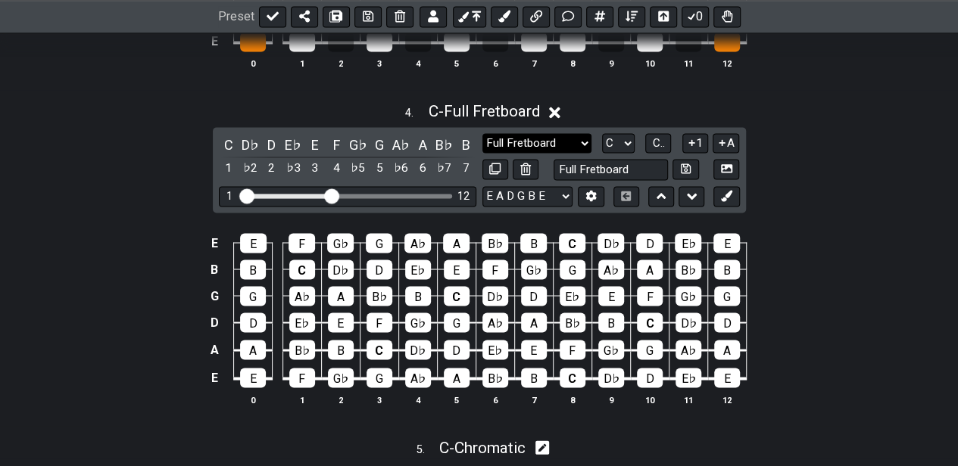
click at [581, 135] on select "Major Full Fretboard Minor Pentatonic Major Pentatonic Minor Blues Major Blues …" at bounding box center [536, 143] width 109 height 20
click at [482, 133] on select "Major Full Fretboard Minor Pentatonic Major Pentatonic Minor Blues Major Blues …" at bounding box center [536, 143] width 109 height 20
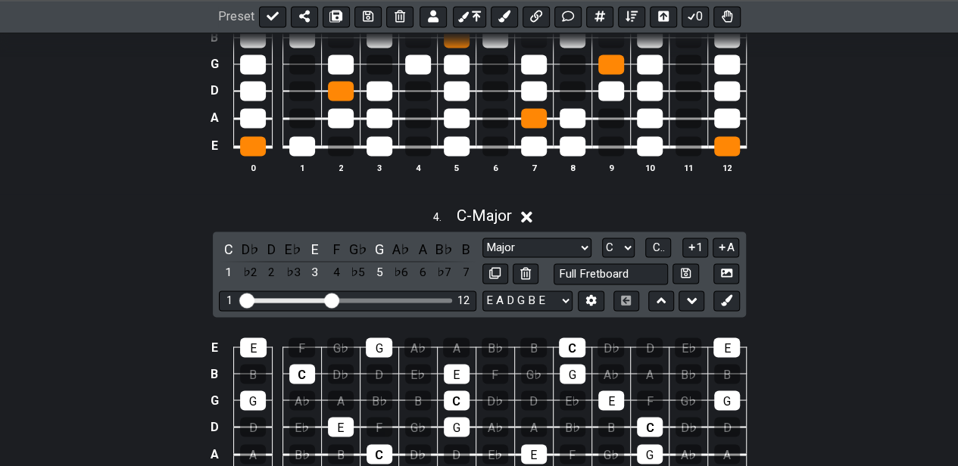
scroll to position [1060, 0]
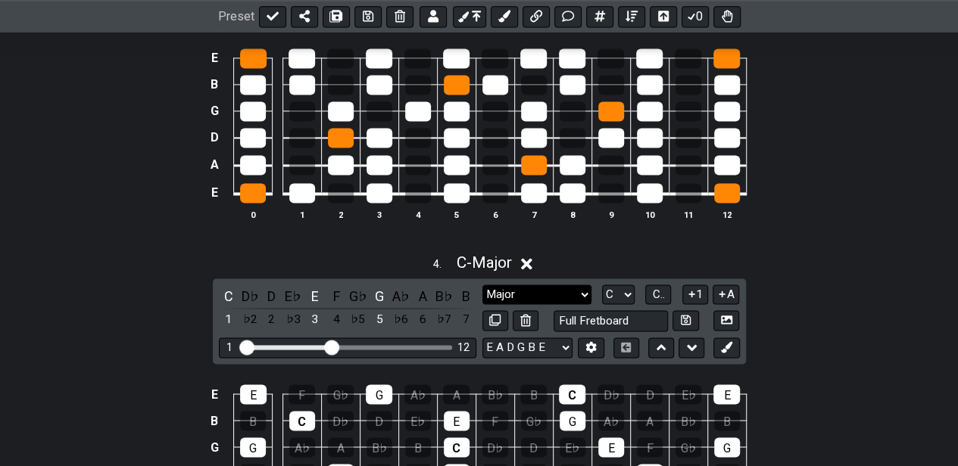
click at [557, 290] on select "Major Full Fretboard Minor Pentatonic Major Pentatonic Minor Blues Major Blues …" at bounding box center [536, 295] width 109 height 20
click at [482, 285] on select "Major Full Fretboard Minor Pentatonic Major Pentatonic Minor Blues Major Blues …" at bounding box center [536, 295] width 109 height 20
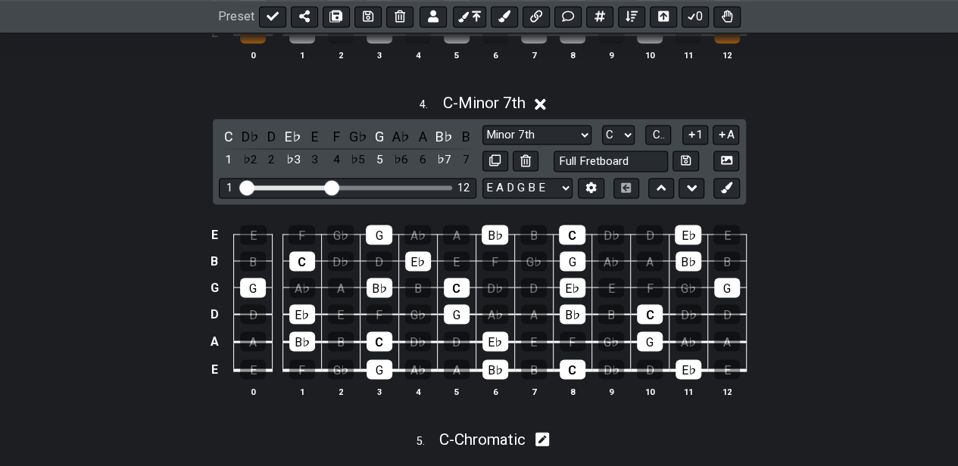
scroll to position [1261, 0]
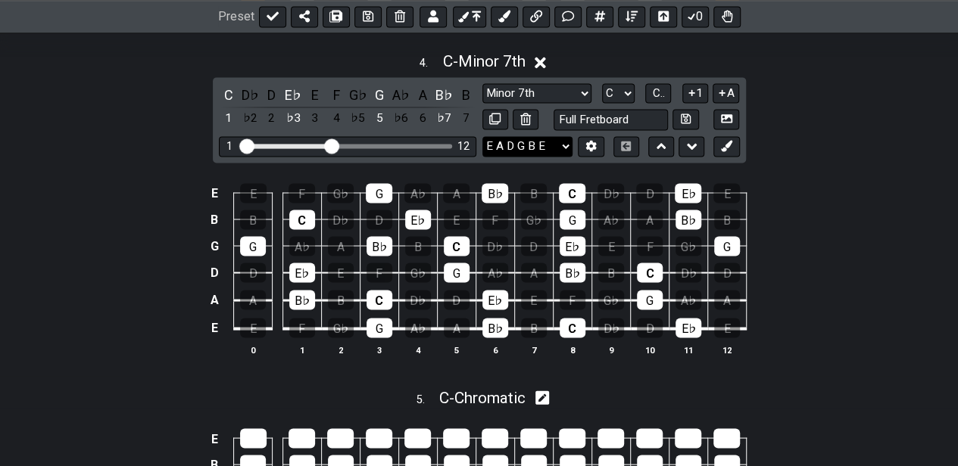
click at [516, 136] on select "E A D G B E E A D G B E E A D G B E B E A D F♯ B A D G C E A D A D G B E E♭ A♭ …" at bounding box center [527, 146] width 90 height 20
click at [623, 83] on select "A♭ A A♯ B♭ B C C♯ D♭ D D♯ E♭ E F F♯ G♭ G G♯" at bounding box center [618, 93] width 33 height 20
click at [547, 86] on select "Major Full Fretboard Minor Pentatonic Major Pentatonic Minor Blues Major Blues …" at bounding box center [536, 93] width 109 height 20
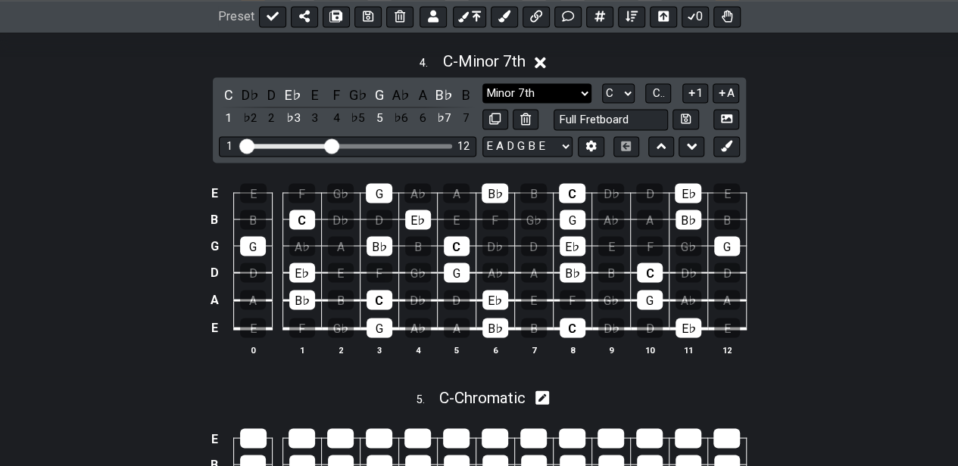
select select "Minor Pentatonic"
click at [482, 83] on select "Major Full Fretboard Minor Pentatonic Major Pentatonic Minor Blues Major Blues …" at bounding box center [536, 93] width 109 height 20
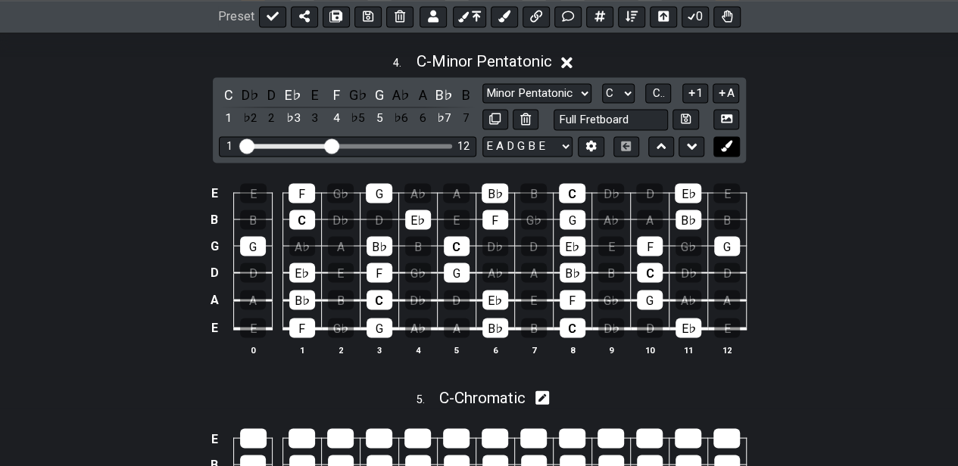
click at [727, 140] on icon at bounding box center [726, 145] width 11 height 11
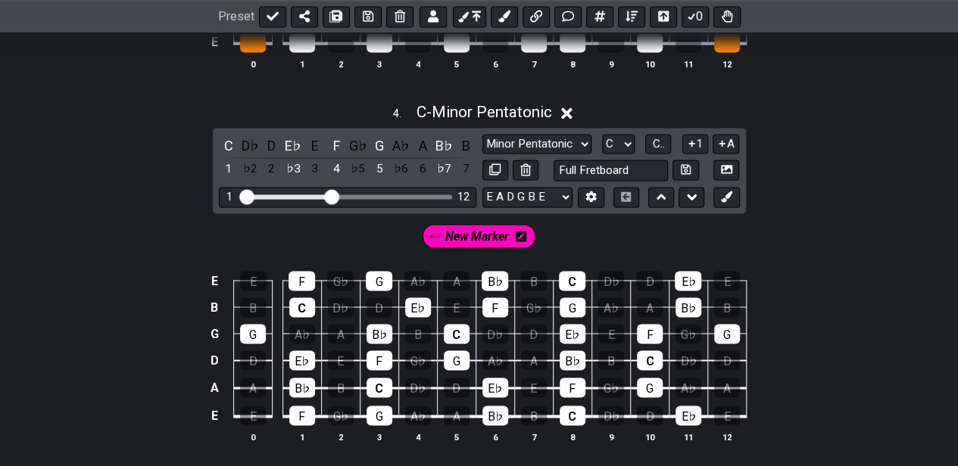
scroll to position [1211, 0]
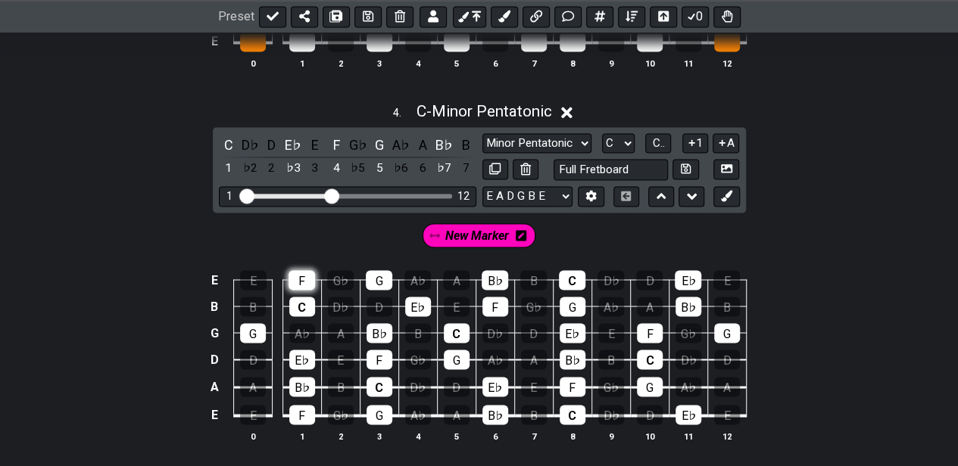
click at [299, 273] on div "F" at bounding box center [301, 280] width 26 height 20
click at [315, 274] on div "F" at bounding box center [301, 280] width 26 height 20
drag, startPoint x: 229, startPoint y: 136, endPoint x: 262, endPoint y: 141, distance: 33.6
click at [232, 136] on div "C" at bounding box center [229, 145] width 20 height 20
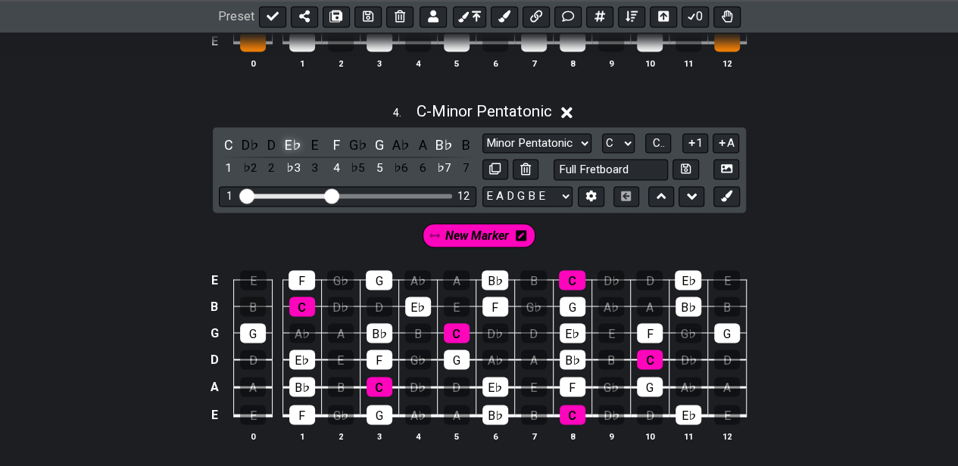
click at [292, 139] on div "E♭" at bounding box center [293, 145] width 20 height 20
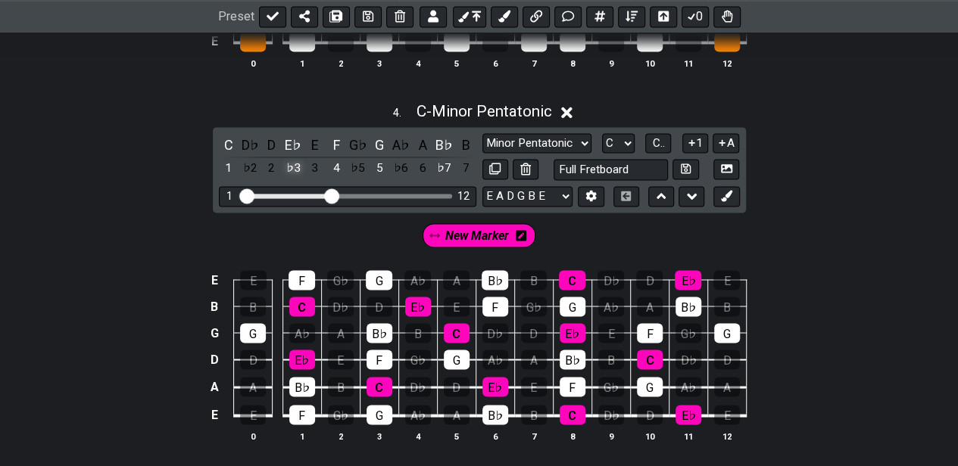
click at [292, 164] on div "♭3" at bounding box center [293, 168] width 20 height 20
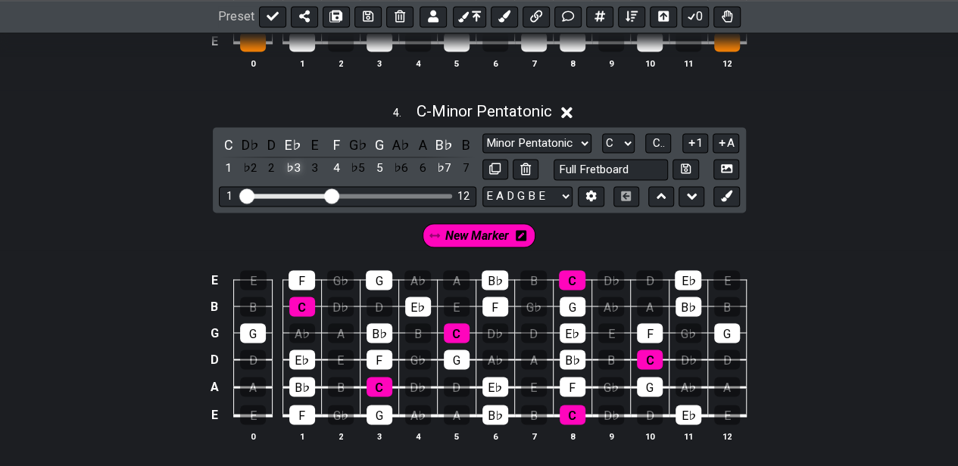
click at [292, 164] on div "♭3" at bounding box center [293, 168] width 20 height 20
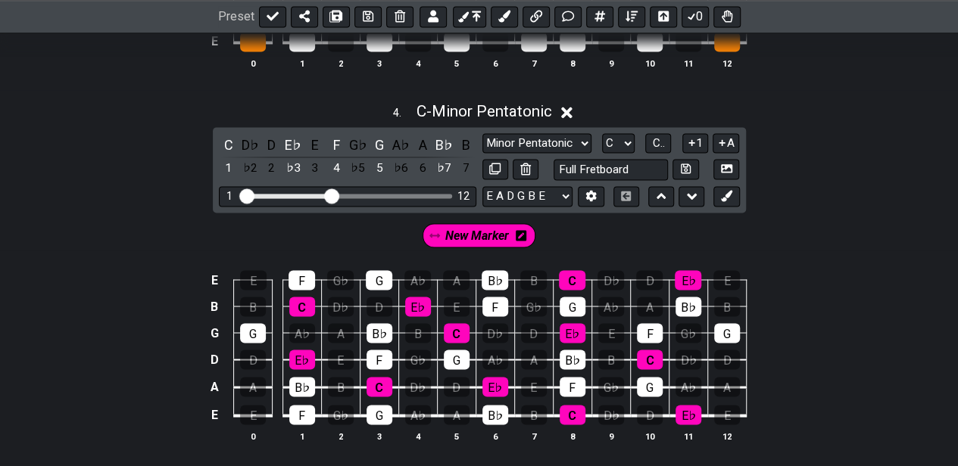
click at [519, 230] on icon at bounding box center [521, 235] width 11 height 12
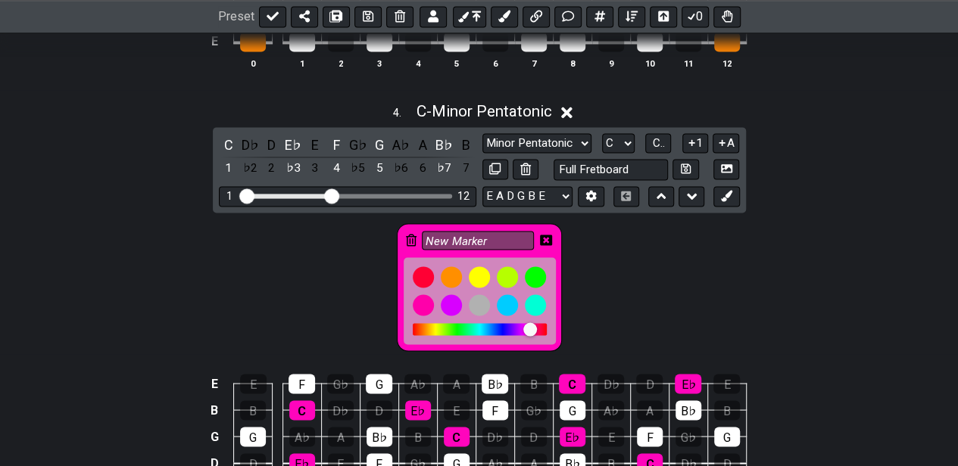
click at [412, 234] on icon at bounding box center [411, 240] width 11 height 12
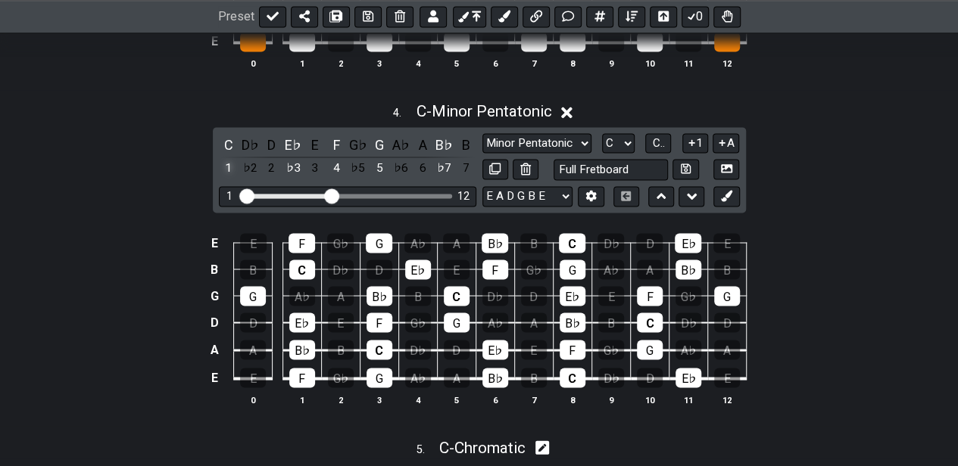
click at [229, 161] on div "1" at bounding box center [229, 168] width 20 height 20
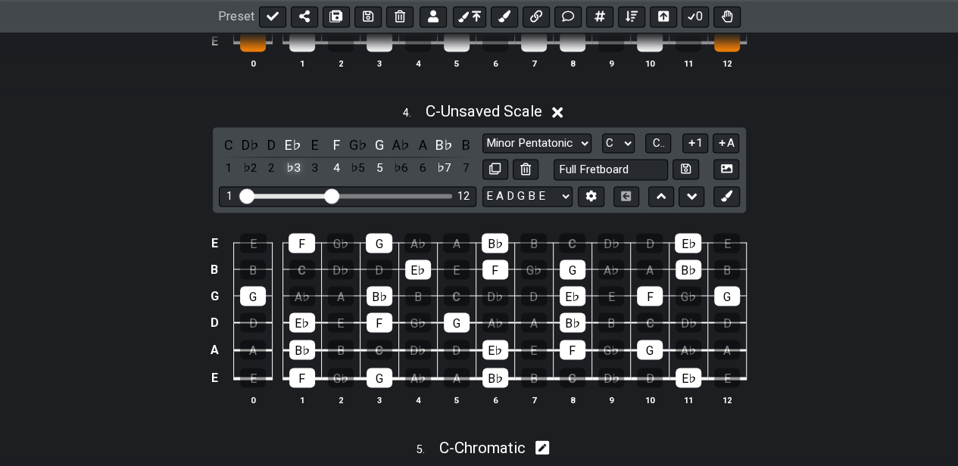
click at [294, 163] on div "♭3" at bounding box center [293, 168] width 20 height 20
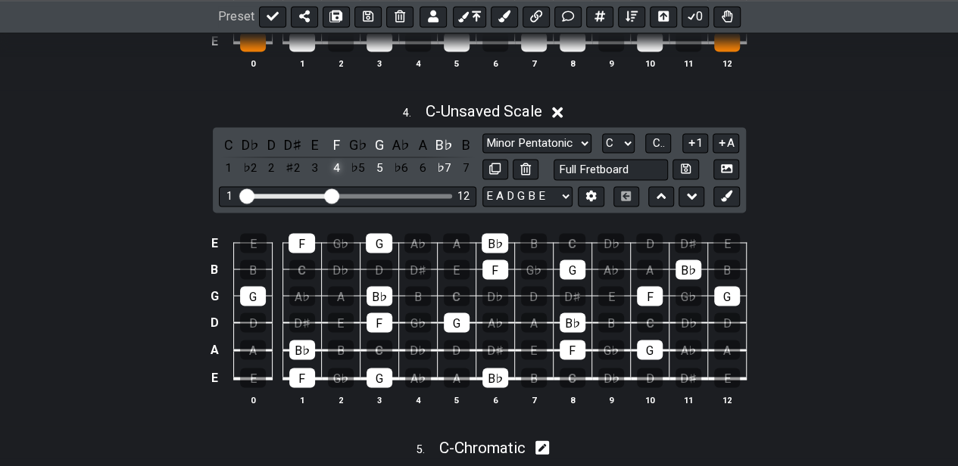
click at [341, 162] on div "4" at bounding box center [336, 168] width 20 height 20
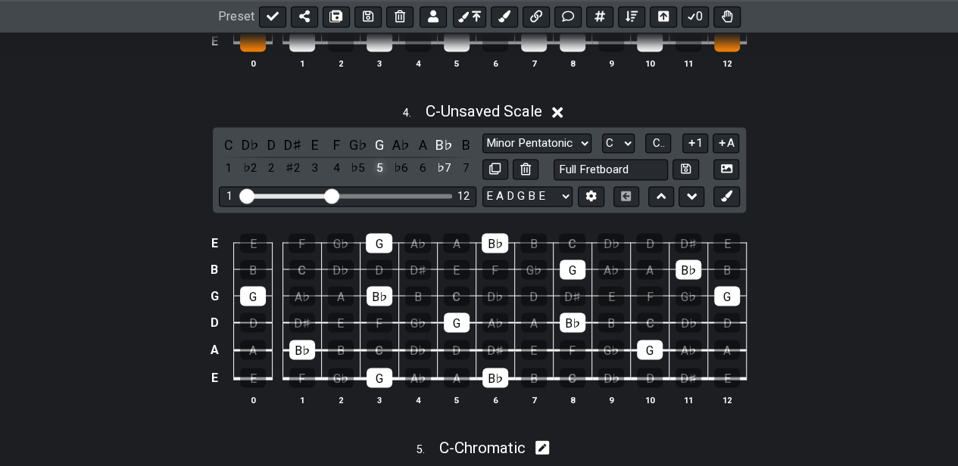
click at [377, 162] on div "5" at bounding box center [379, 168] width 20 height 20
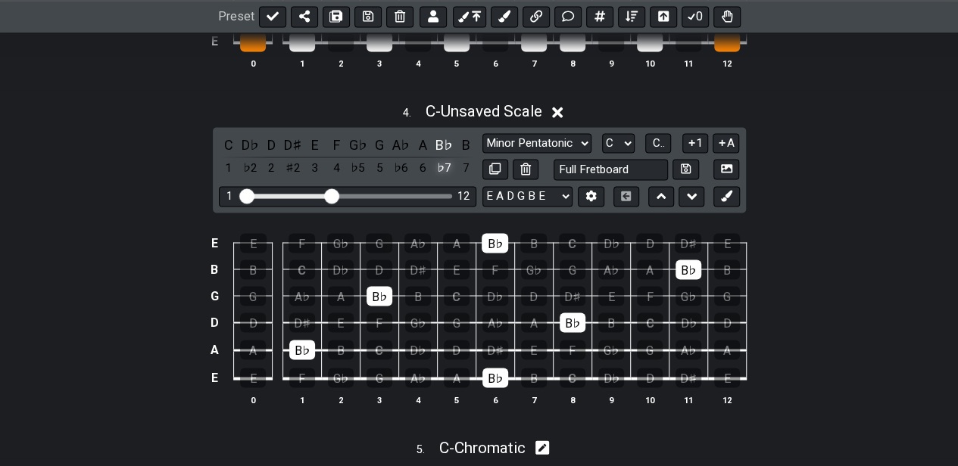
click at [448, 164] on div "♭7" at bounding box center [445, 168] width 20 height 20
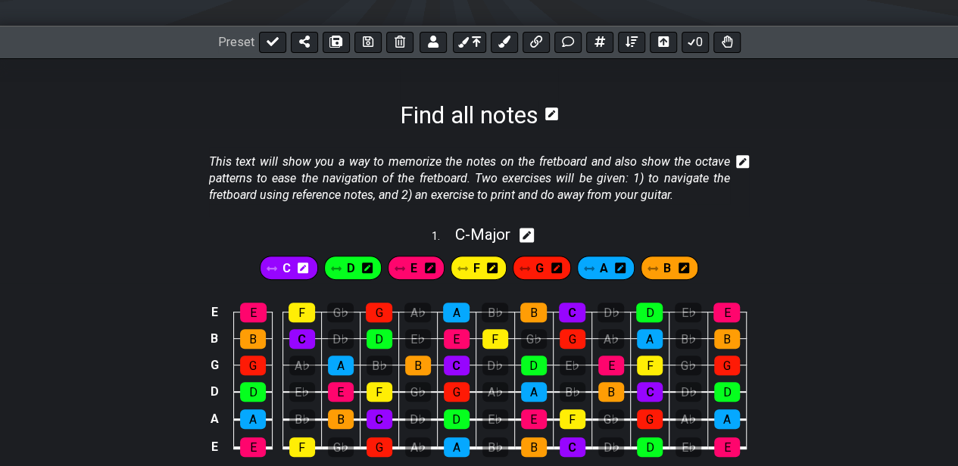
scroll to position [0, 0]
